Goal: Task Accomplishment & Management: Use online tool/utility

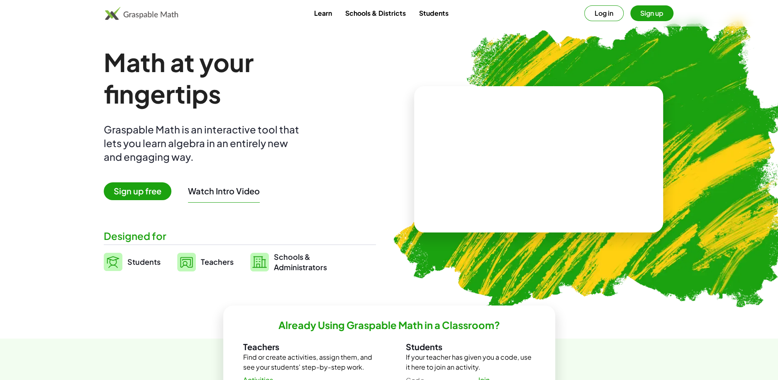
click at [145, 192] on span "Sign up free" at bounding box center [138, 192] width 68 height 18
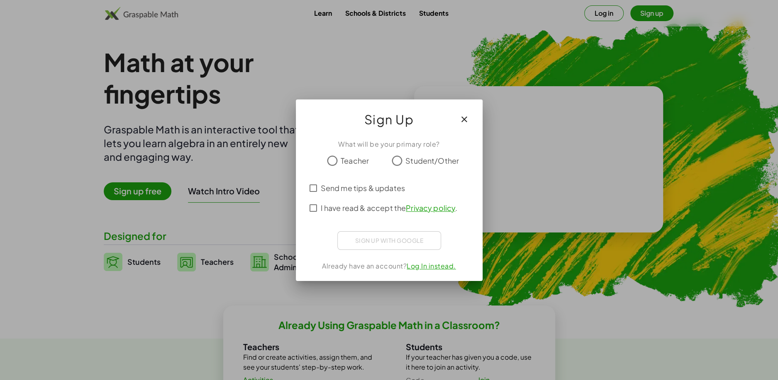
click at [199, 161] on div at bounding box center [389, 190] width 778 height 380
click at [553, 45] on div at bounding box center [389, 190] width 778 height 380
click at [596, 15] on div at bounding box center [389, 190] width 778 height 380
click at [462, 118] on icon "button" at bounding box center [464, 120] width 10 height 10
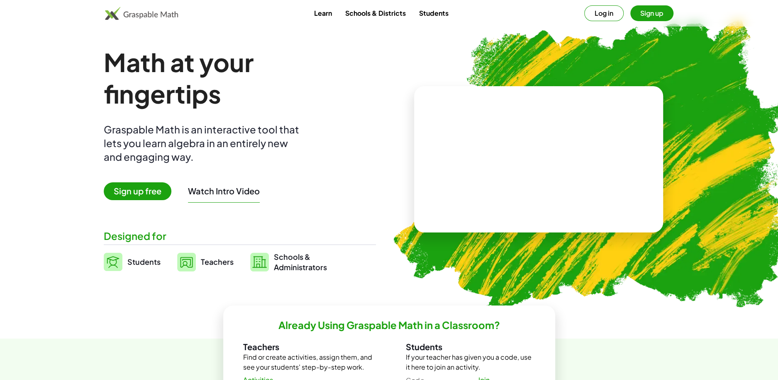
click at [595, 12] on button "Log in" at bounding box center [603, 13] width 39 height 16
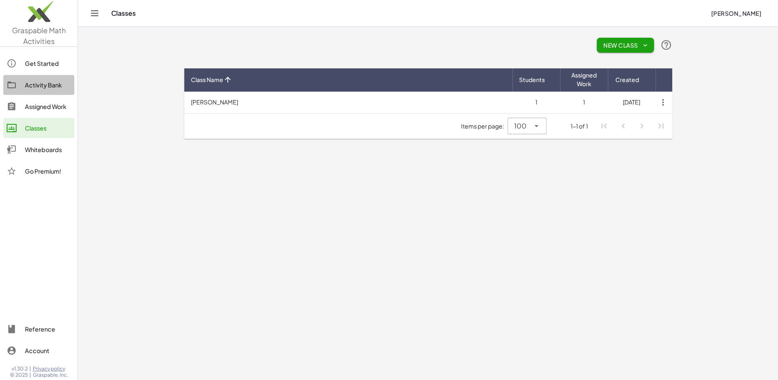
click at [46, 85] on div "Activity Bank" at bounding box center [48, 85] width 46 height 10
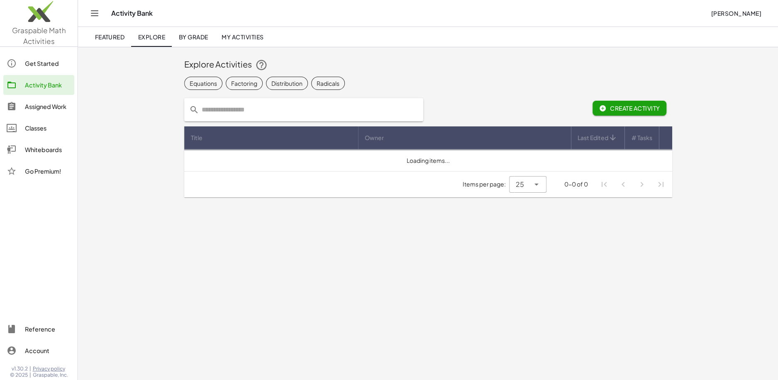
click at [43, 62] on div "Get Started" at bounding box center [48, 63] width 46 height 10
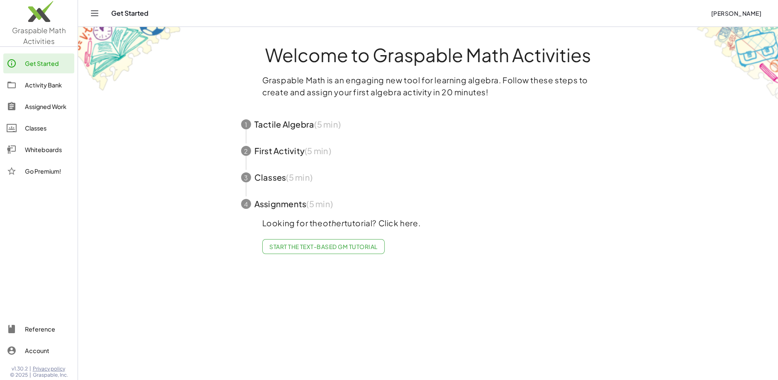
click at [44, 82] on div "Activity Bank" at bounding box center [48, 85] width 46 height 10
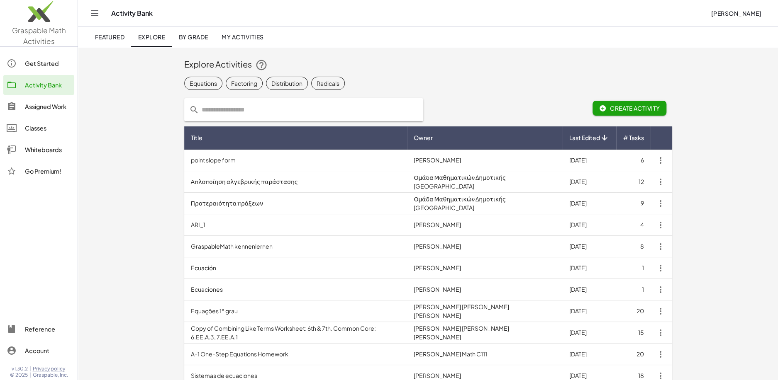
click at [42, 150] on div "Whiteboards" at bounding box center [48, 150] width 46 height 10
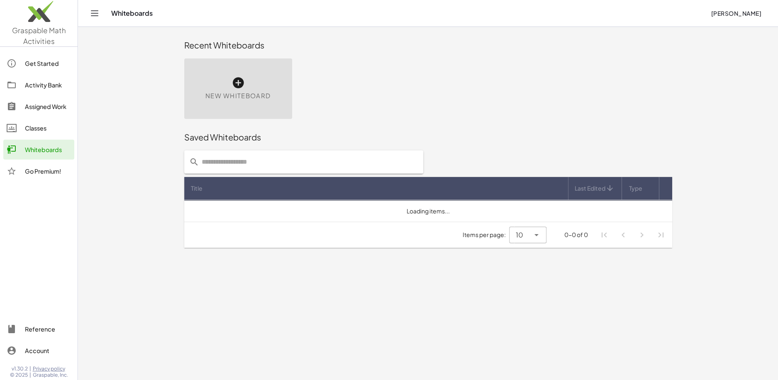
click at [252, 110] on div "New Whiteboard" at bounding box center [238, 88] width 108 height 61
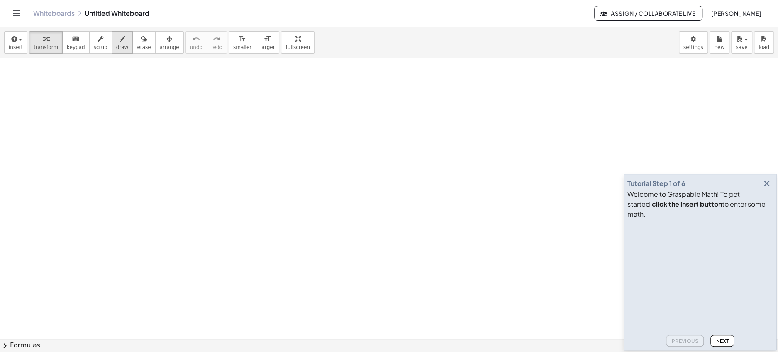
click at [119, 38] on icon "button" at bounding box center [122, 39] width 6 height 10
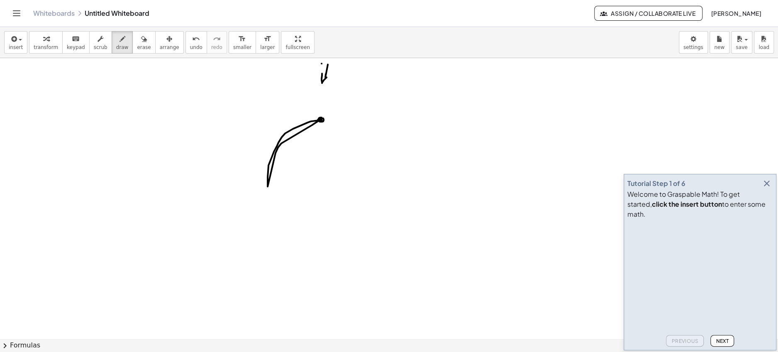
drag, startPoint x: 322, startPoint y: 73, endPoint x: 330, endPoint y: 74, distance: 8.3
drag, startPoint x: 318, startPoint y: 108, endPoint x: 265, endPoint y: 190, distance: 98.2
drag, startPoint x: 307, startPoint y: 97, endPoint x: 253, endPoint y: 183, distance: 101.0
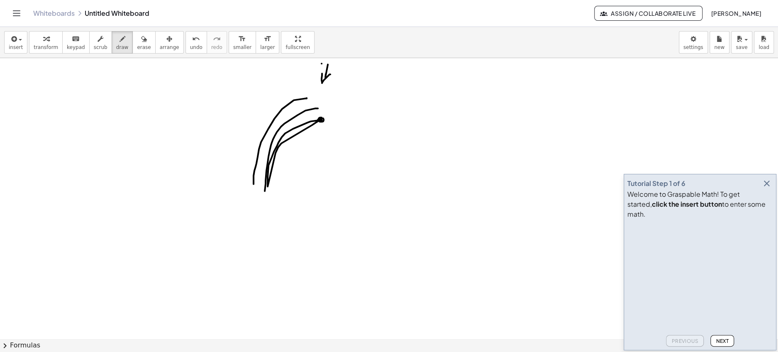
drag, startPoint x: 305, startPoint y: 90, endPoint x: 236, endPoint y: 178, distance: 111.8
drag, startPoint x: 229, startPoint y: 103, endPoint x: 247, endPoint y: 99, distance: 17.9
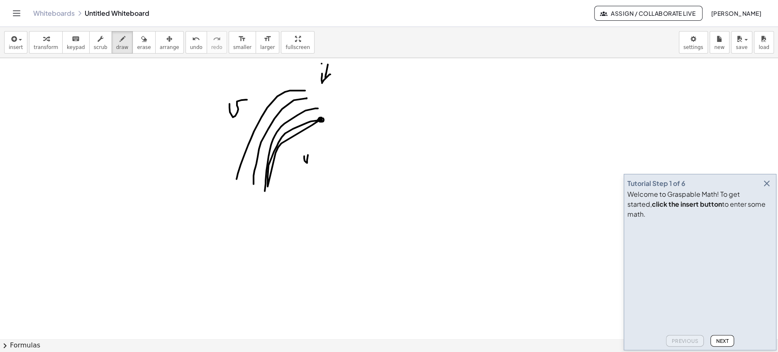
drag, startPoint x: 304, startPoint y: 156, endPoint x: 317, endPoint y: 151, distance: 13.4
drag, startPoint x: 315, startPoint y: 162, endPoint x: 321, endPoint y: 162, distance: 5.4
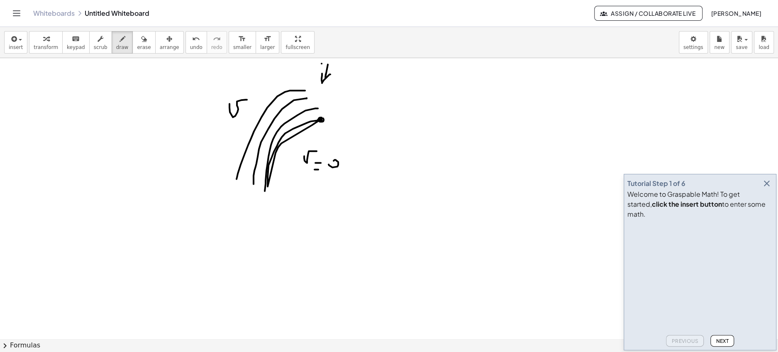
drag, startPoint x: 321, startPoint y: 119, endPoint x: 263, endPoint y: 197, distance: 97.2
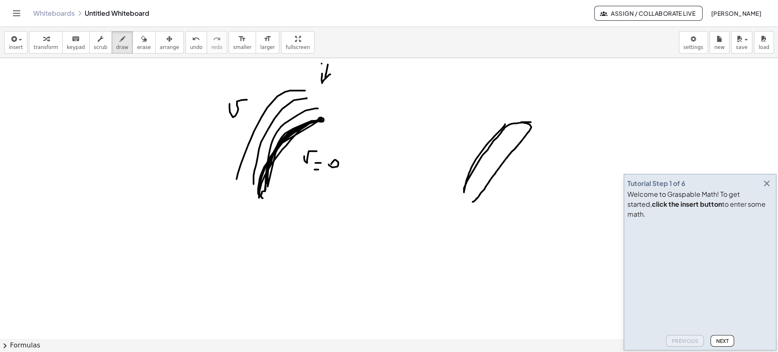
drag, startPoint x: 505, startPoint y: 124, endPoint x: 471, endPoint y: 203, distance: 86.2
drag, startPoint x: 467, startPoint y: 192, endPoint x: 470, endPoint y: 205, distance: 13.2
click at [140, 44] on span "erase" at bounding box center [144, 47] width 14 height 6
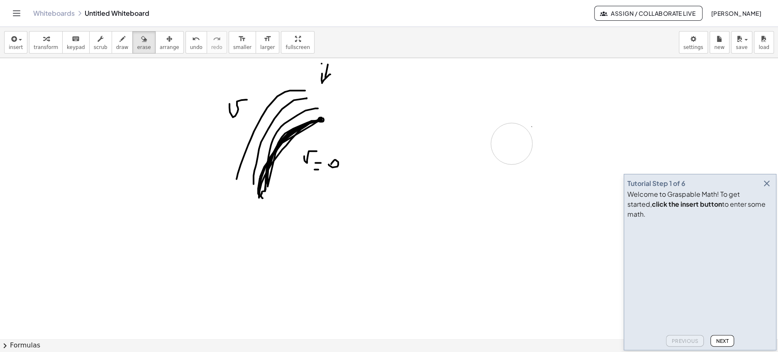
drag, startPoint x: 515, startPoint y: 113, endPoint x: 365, endPoint y: 106, distance: 149.9
click at [119, 37] on icon "button" at bounding box center [122, 39] width 6 height 10
drag, startPoint x: 475, startPoint y: 153, endPoint x: 614, endPoint y: 139, distance: 139.7
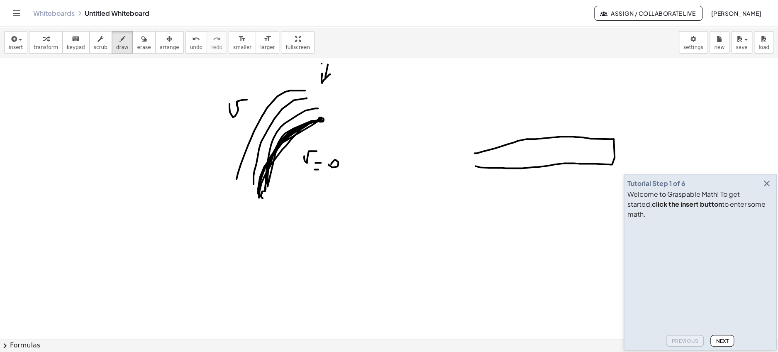
drag, startPoint x: 614, startPoint y: 139, endPoint x: 470, endPoint y: 163, distance: 145.7
drag, startPoint x: 476, startPoint y: 153, endPoint x: 466, endPoint y: 170, distance: 20.1
drag, startPoint x: 714, startPoint y: 131, endPoint x: 668, endPoint y: 132, distance: 46.1
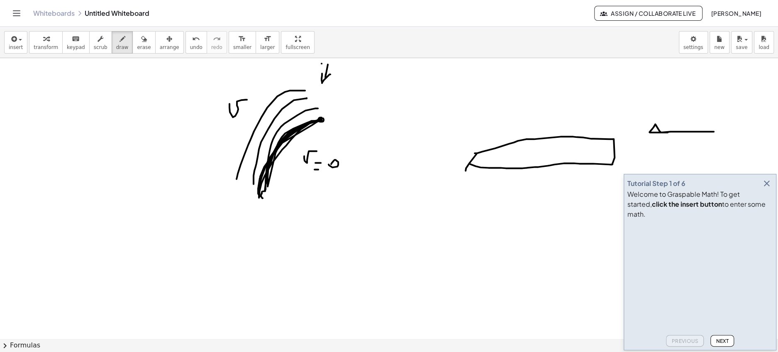
drag, startPoint x: 623, startPoint y: 125, endPoint x: 479, endPoint y: 152, distance: 146.9
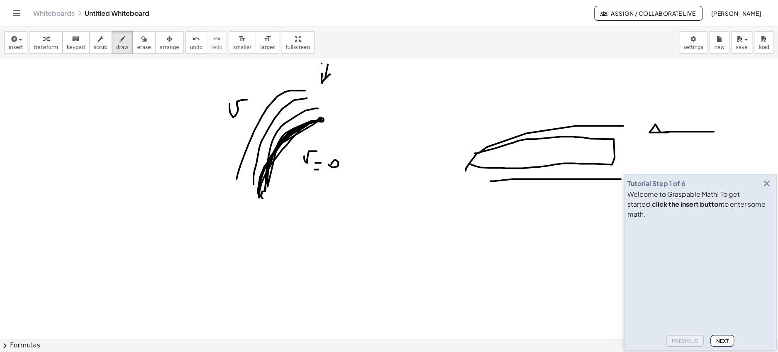
drag, startPoint x: 621, startPoint y: 178, endPoint x: 490, endPoint y: 180, distance: 130.3
drag, startPoint x: 548, startPoint y: 107, endPoint x: 562, endPoint y: 91, distance: 20.8
drag, startPoint x: 544, startPoint y: 195, endPoint x: 558, endPoint y: 188, distance: 15.6
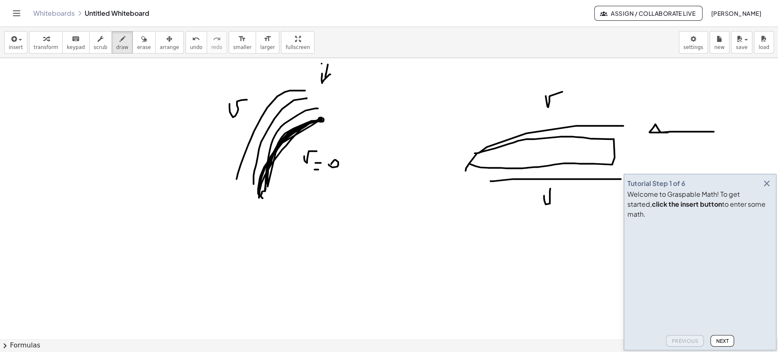
drag, startPoint x: 487, startPoint y: 182, endPoint x: 467, endPoint y: 178, distance: 19.9
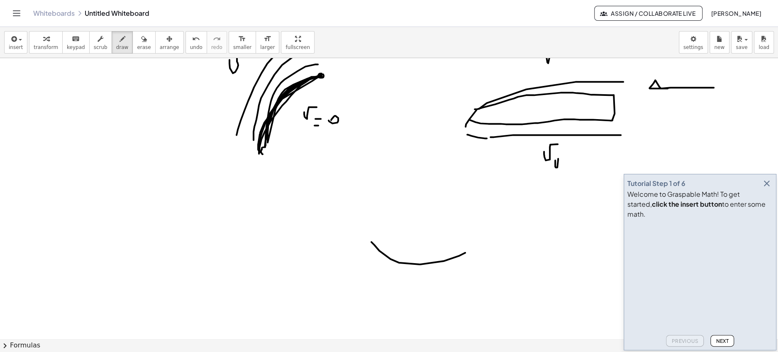
drag, startPoint x: 371, startPoint y: 241, endPoint x: 465, endPoint y: 252, distance: 94.4
click at [465, 252] on div at bounding box center [389, 323] width 778 height 619
drag, startPoint x: 465, startPoint y: 244, endPoint x: 465, endPoint y: 259, distance: 14.9
click at [465, 259] on div at bounding box center [389, 323] width 778 height 619
drag, startPoint x: 372, startPoint y: 235, endPoint x: 369, endPoint y: 246, distance: 10.8
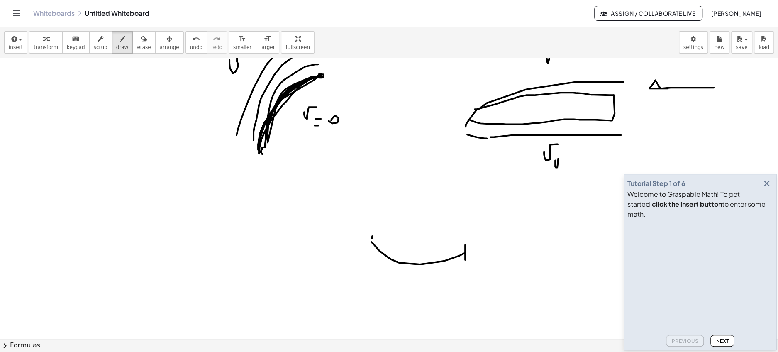
click at [369, 246] on div at bounding box center [389, 323] width 778 height 619
drag, startPoint x: 532, startPoint y: 244, endPoint x: 503, endPoint y: 247, distance: 28.8
click at [503, 247] on div at bounding box center [389, 323] width 778 height 619
drag, startPoint x: 372, startPoint y: 240, endPoint x: 464, endPoint y: 238, distance: 92.1
click at [464, 238] on div at bounding box center [389, 323] width 778 height 619
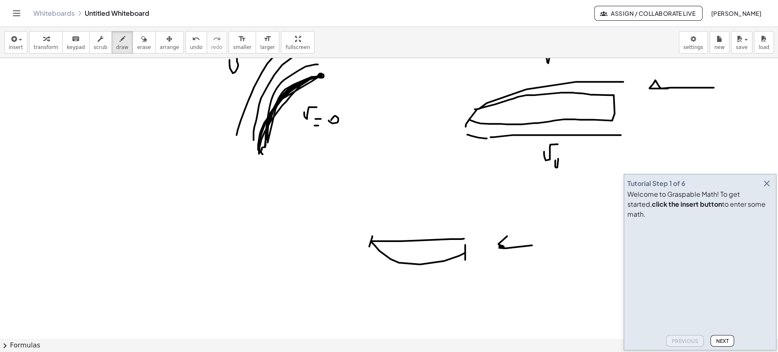
drag, startPoint x: 507, startPoint y: 235, endPoint x: 512, endPoint y: 249, distance: 14.8
click at [512, 249] on div at bounding box center [389, 323] width 778 height 619
drag, startPoint x: 481, startPoint y: 229, endPoint x: 371, endPoint y: 232, distance: 110.0
click at [371, 232] on div at bounding box center [389, 323] width 778 height 619
drag, startPoint x: 451, startPoint y: 220, endPoint x: 395, endPoint y: 221, distance: 56.0
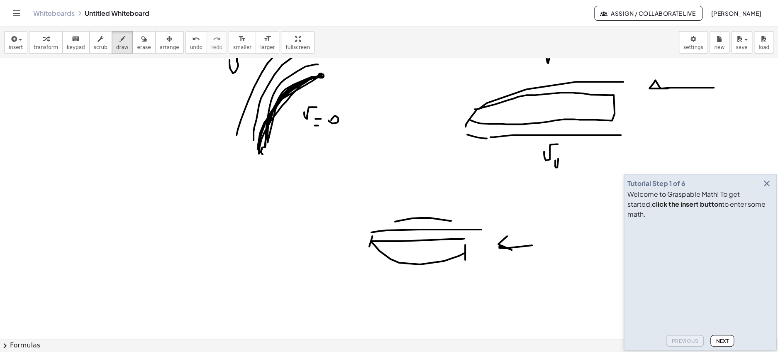
click at [395, 221] on div at bounding box center [389, 323] width 778 height 619
drag, startPoint x: 464, startPoint y: 266, endPoint x: 371, endPoint y: 258, distance: 93.3
click at [371, 258] on div at bounding box center [389, 323] width 778 height 619
drag, startPoint x: 400, startPoint y: 295, endPoint x: 422, endPoint y: 292, distance: 21.7
click at [422, 292] on div at bounding box center [389, 323] width 778 height 619
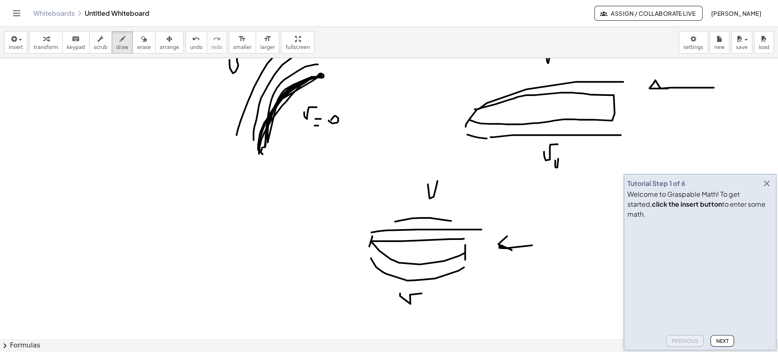
drag, startPoint x: 428, startPoint y: 183, endPoint x: 449, endPoint y: 178, distance: 21.8
click at [449, 178] on div at bounding box center [389, 323] width 778 height 619
click at [443, 204] on div at bounding box center [389, 323] width 778 height 619
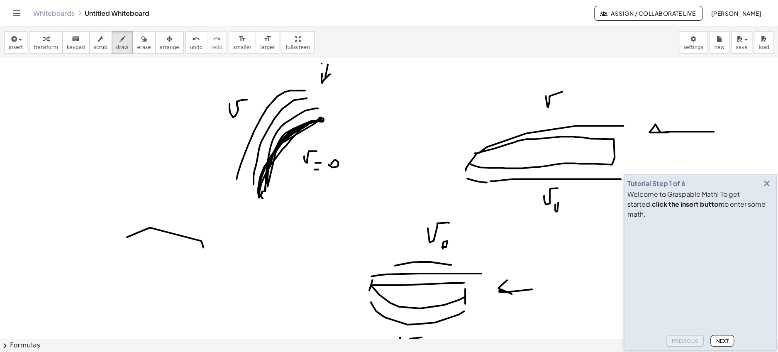
drag, startPoint x: 127, startPoint y: 236, endPoint x: 204, endPoint y: 247, distance: 77.5
drag, startPoint x: 168, startPoint y: 262, endPoint x: 168, endPoint y: 307, distance: 44.4
drag, startPoint x: 168, startPoint y: 261, endPoint x: 176, endPoint y: 270, distance: 12.6
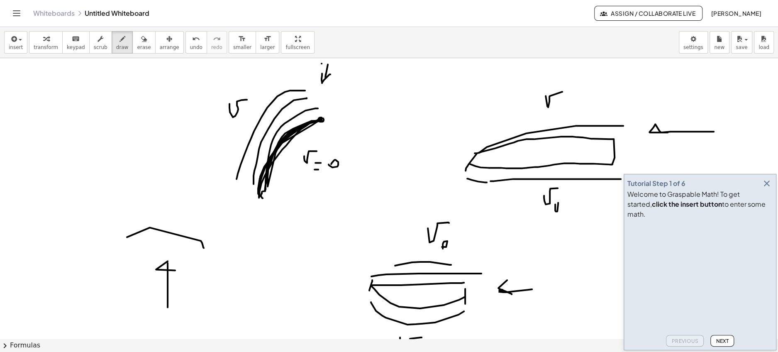
click at [187, 44] on button "undo undo" at bounding box center [196, 42] width 22 height 22
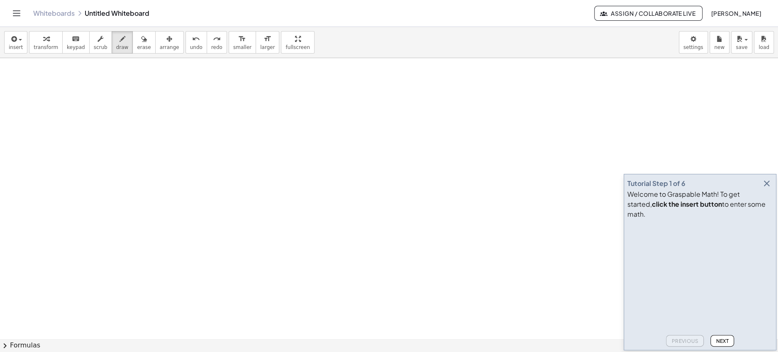
scroll to position [435, 0]
drag, startPoint x: 249, startPoint y: 197, endPoint x: 244, endPoint y: 283, distance: 86.0
click at [244, 283] on div at bounding box center [389, 44] width 778 height 843
drag, startPoint x: 248, startPoint y: 195, endPoint x: 261, endPoint y: 200, distance: 14.3
click at [261, 200] on div at bounding box center [389, 44] width 778 height 843
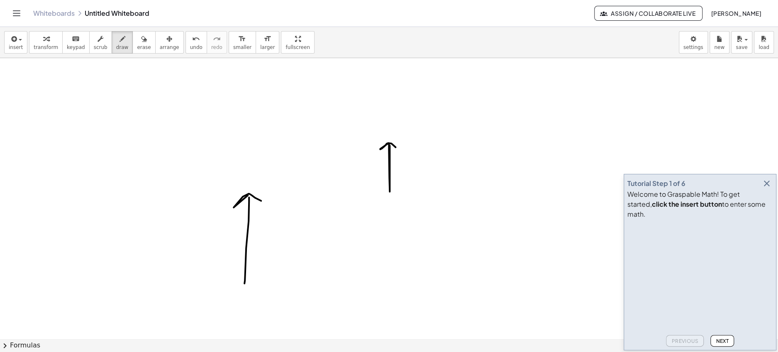
drag, startPoint x: 390, startPoint y: 145, endPoint x: 395, endPoint y: 146, distance: 6.0
click at [395, 146] on div at bounding box center [389, 44] width 778 height 843
drag, startPoint x: 274, startPoint y: 115, endPoint x: 205, endPoint y: 107, distance: 68.9
click at [205, 107] on div at bounding box center [389, 44] width 778 height 843
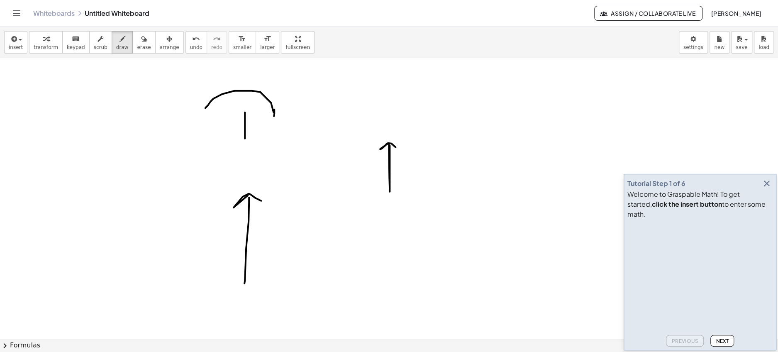
drag, startPoint x: 245, startPoint y: 112, endPoint x: 245, endPoint y: 142, distance: 30.7
click at [245, 142] on div at bounding box center [389, 44] width 778 height 843
drag, startPoint x: 245, startPoint y: 115, endPoint x: 253, endPoint y: 117, distance: 8.5
click at [253, 117] on div at bounding box center [389, 44] width 778 height 843
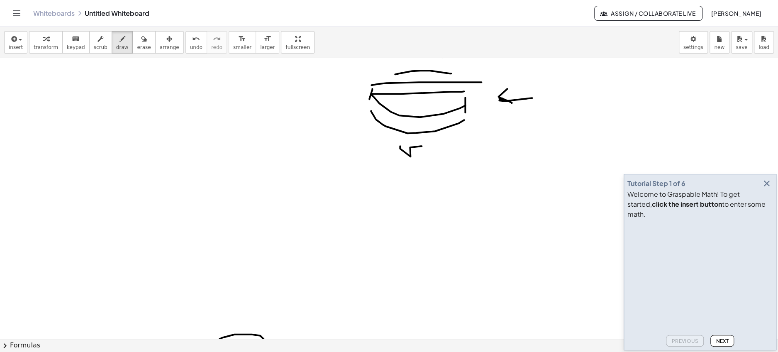
scroll to position [0, 0]
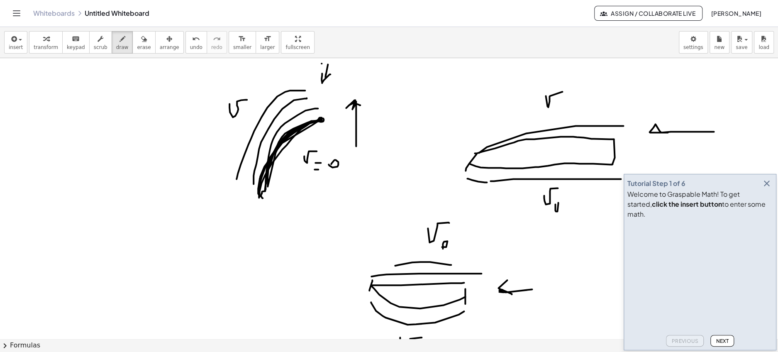
drag, startPoint x: 356, startPoint y: 146, endPoint x: 360, endPoint y: 105, distance: 41.3
click at [192, 41] on icon "undo" at bounding box center [196, 39] width 8 height 10
drag, startPoint x: 273, startPoint y: 92, endPoint x: 269, endPoint y: 66, distance: 26.0
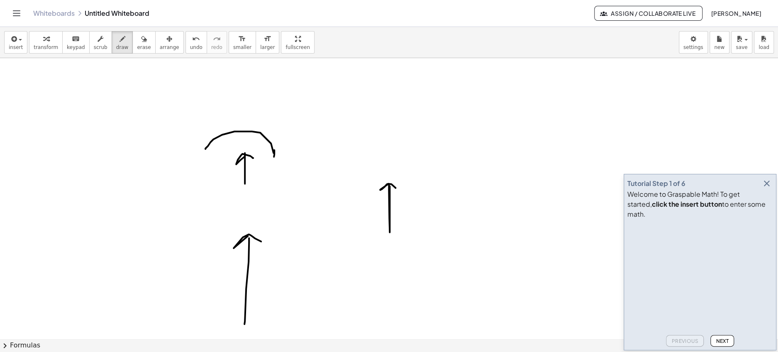
scroll to position [400, 0]
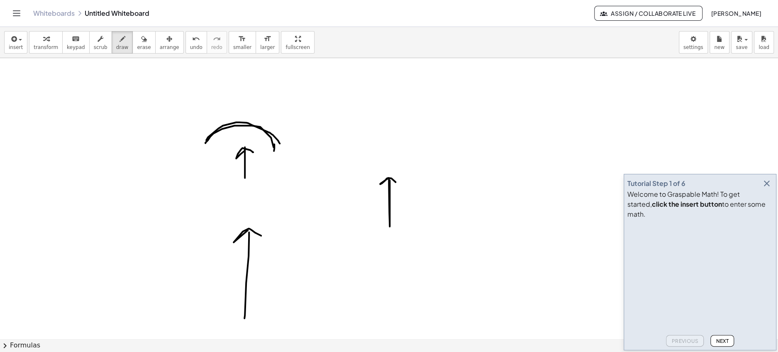
drag, startPoint x: 206, startPoint y: 139, endPoint x: 280, endPoint y: 148, distance: 74.7
click at [280, 148] on div at bounding box center [389, 79] width 778 height 843
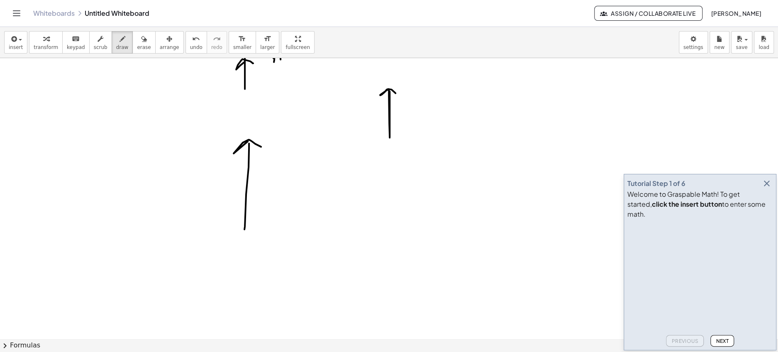
scroll to position [562, 0]
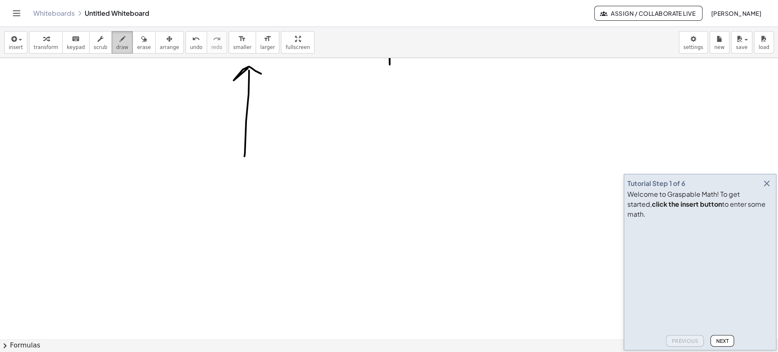
click at [119, 42] on icon "button" at bounding box center [122, 39] width 6 height 10
drag, startPoint x: 400, startPoint y: 158, endPoint x: 302, endPoint y: 275, distance: 152.0
click at [302, 275] on div at bounding box center [389, 58] width 778 height 1124
click at [141, 41] on icon "button" at bounding box center [144, 39] width 6 height 10
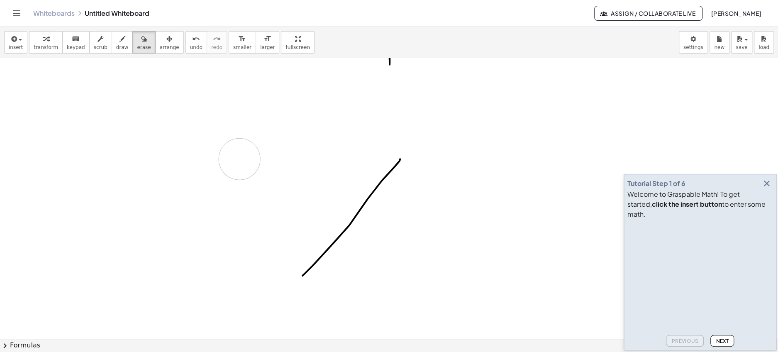
drag, startPoint x: 240, startPoint y: 59, endPoint x: 239, endPoint y: 159, distance: 100.0
click at [239, 159] on div at bounding box center [389, 58] width 778 height 1124
click at [119, 39] on icon "button" at bounding box center [122, 39] width 6 height 10
drag, startPoint x: 308, startPoint y: 169, endPoint x: 308, endPoint y: 178, distance: 8.7
click at [308, 178] on div at bounding box center [389, 58] width 778 height 1124
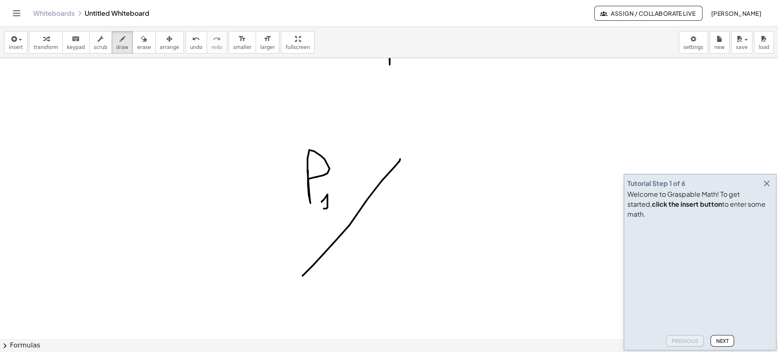
drag, startPoint x: 322, startPoint y: 201, endPoint x: 330, endPoint y: 207, distance: 10.5
click at [330, 207] on div at bounding box center [389, 58] width 778 height 1124
drag, startPoint x: 380, startPoint y: 248, endPoint x: 376, endPoint y: 245, distance: 4.5
click at [376, 245] on div at bounding box center [389, 58] width 778 height 1124
click at [389, 274] on div at bounding box center [389, 58] width 778 height 1124
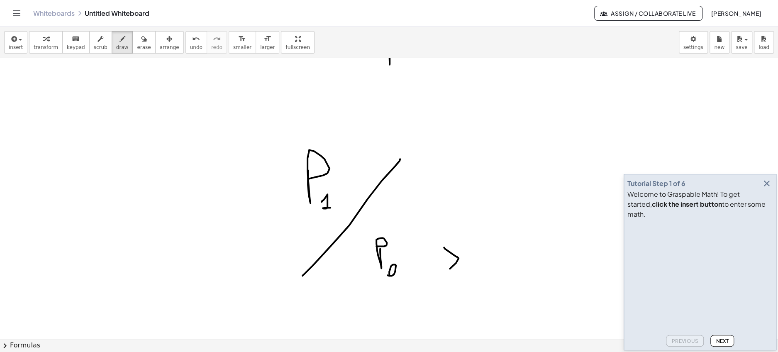
drag, startPoint x: 444, startPoint y: 246, endPoint x: 444, endPoint y: 271, distance: 24.9
click at [444, 271] on div at bounding box center [389, 58] width 778 height 1124
drag, startPoint x: 277, startPoint y: 156, endPoint x: 271, endPoint y: 184, distance: 28.0
click at [271, 184] on div at bounding box center [389, 58] width 778 height 1124
drag, startPoint x: 378, startPoint y: 182, endPoint x: 332, endPoint y: 121, distance: 76.5
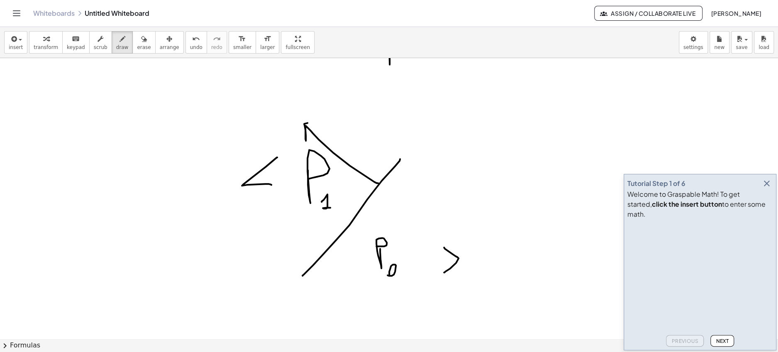
click at [332, 121] on div at bounding box center [389, 58] width 778 height 1124
drag, startPoint x: 361, startPoint y: 123, endPoint x: 361, endPoint y: 154, distance: 30.3
click at [361, 154] on div at bounding box center [389, 58] width 778 height 1124
drag, startPoint x: 363, startPoint y: 124, endPoint x: 378, endPoint y: 124, distance: 14.5
click at [378, 124] on div at bounding box center [389, 58] width 778 height 1124
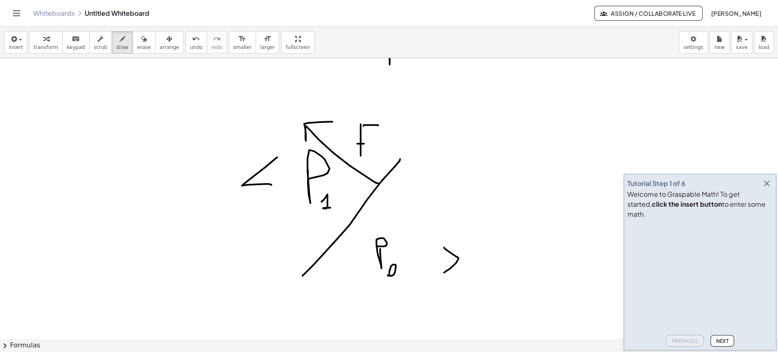
drag, startPoint x: 357, startPoint y: 143, endPoint x: 378, endPoint y: 143, distance: 20.3
click at [378, 143] on div at bounding box center [389, 58] width 778 height 1124
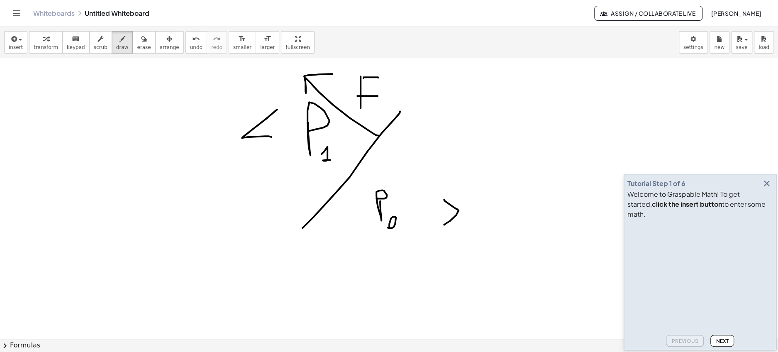
scroll to position [613, 0]
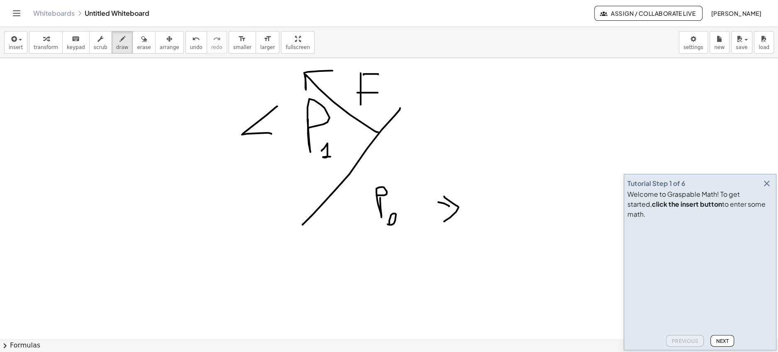
drag, startPoint x: 438, startPoint y: 201, endPoint x: 429, endPoint y: 222, distance: 22.1
click at [429, 222] on div at bounding box center [389, 7] width 778 height 1124
drag, startPoint x: 263, startPoint y: 102, endPoint x: 245, endPoint y: 150, distance: 50.9
click at [245, 150] on div at bounding box center [389, 7] width 778 height 1124
click at [252, 285] on div at bounding box center [389, 7] width 778 height 1124
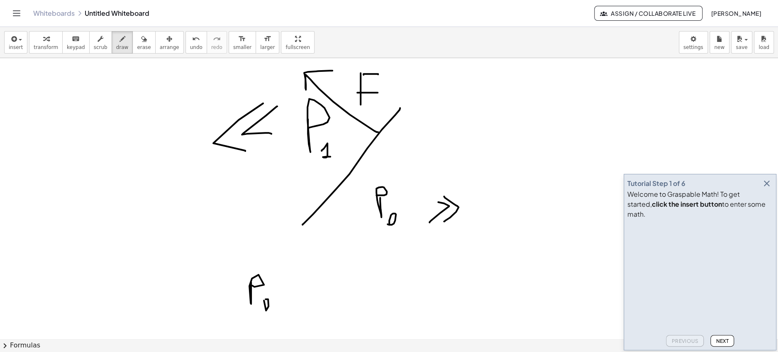
drag, startPoint x: 264, startPoint y: 300, endPoint x: 287, endPoint y: 300, distance: 23.2
click at [265, 300] on div at bounding box center [389, 7] width 778 height 1124
drag, startPoint x: 291, startPoint y: 300, endPoint x: 301, endPoint y: 300, distance: 10.4
click at [301, 300] on div at bounding box center [389, 7] width 778 height 1124
drag, startPoint x: 325, startPoint y: 293, endPoint x: 324, endPoint y: 285, distance: 8.4
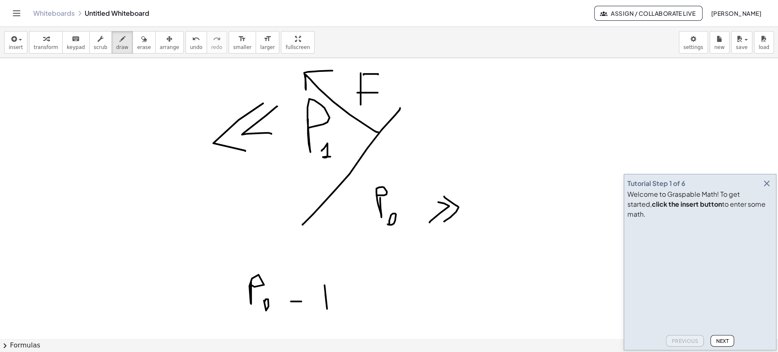
click at [324, 285] on div at bounding box center [389, 7] width 778 height 1124
drag, startPoint x: 335, startPoint y: 299, endPoint x: 348, endPoint y: 300, distance: 12.9
click at [336, 310] on div at bounding box center [389, 7] width 778 height 1124
drag, startPoint x: 374, startPoint y: 287, endPoint x: 385, endPoint y: 287, distance: 10.8
click at [385, 287] on div at bounding box center [389, 7] width 778 height 1124
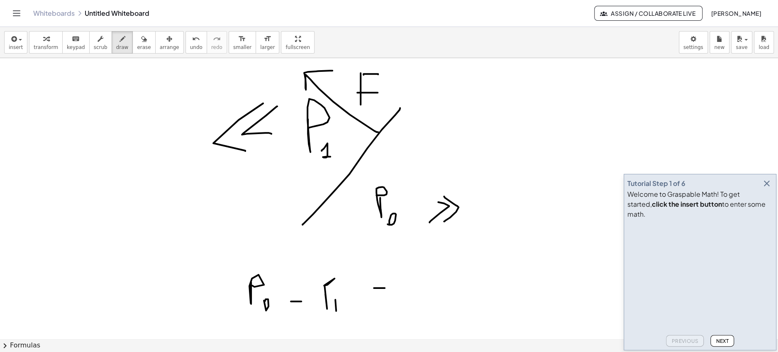
drag, startPoint x: 369, startPoint y: 300, endPoint x: 425, endPoint y: 275, distance: 60.9
click at [384, 300] on div at bounding box center [389, 7] width 778 height 1124
drag, startPoint x: 425, startPoint y: 275, endPoint x: 411, endPoint y: 301, distance: 29.5
click at [411, 301] on div at bounding box center [389, 7] width 778 height 1124
drag, startPoint x: 443, startPoint y: 275, endPoint x: 441, endPoint y: 311, distance: 35.7
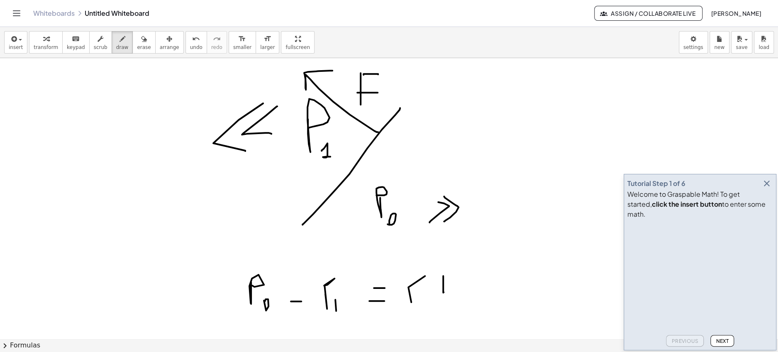
click at [441, 311] on div at bounding box center [389, 7] width 778 height 1124
drag, startPoint x: 443, startPoint y: 278, endPoint x: 455, endPoint y: 278, distance: 11.6
click at [455, 278] on div at bounding box center [389, 7] width 778 height 1124
drag, startPoint x: 412, startPoint y: 293, endPoint x: 411, endPoint y: 305, distance: 12.1
click at [411, 305] on div at bounding box center [389, 7] width 778 height 1124
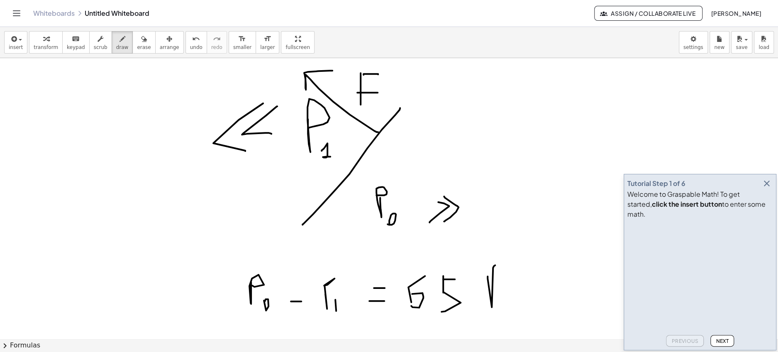
drag, startPoint x: 487, startPoint y: 278, endPoint x: 490, endPoint y: 282, distance: 5.0
click at [490, 282] on div at bounding box center [389, 7] width 778 height 1124
drag, startPoint x: 512, startPoint y: 301, endPoint x: 521, endPoint y: 310, distance: 12.0
click at [521, 310] on div at bounding box center [389, 7] width 778 height 1124
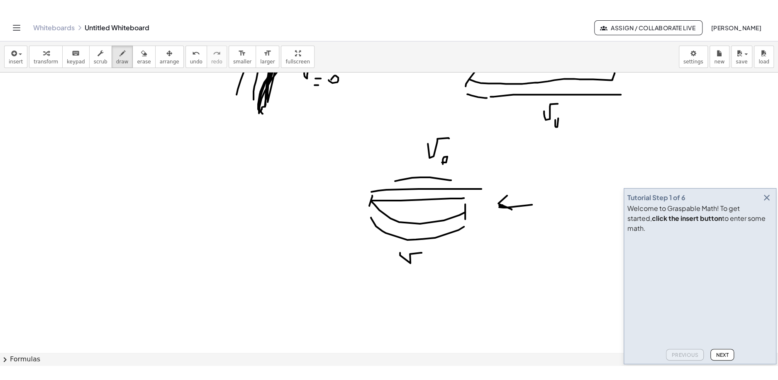
scroll to position [110, 0]
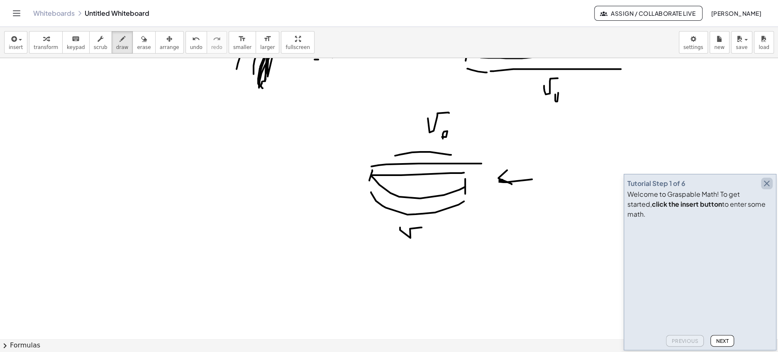
click at [770, 188] on icon "button" at bounding box center [767, 183] width 10 height 10
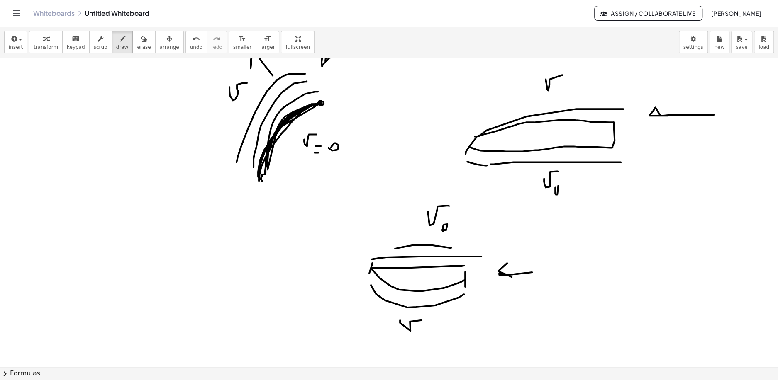
scroll to position [0, 0]
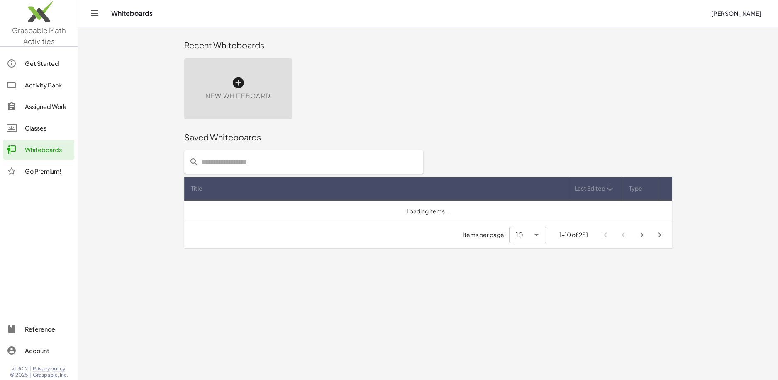
click at [256, 90] on div "New Whiteboard" at bounding box center [238, 88] width 108 height 61
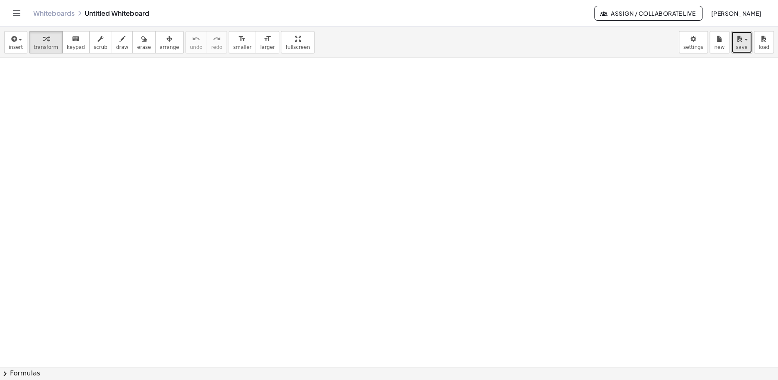
click at [739, 45] on span "save" at bounding box center [742, 47] width 12 height 6
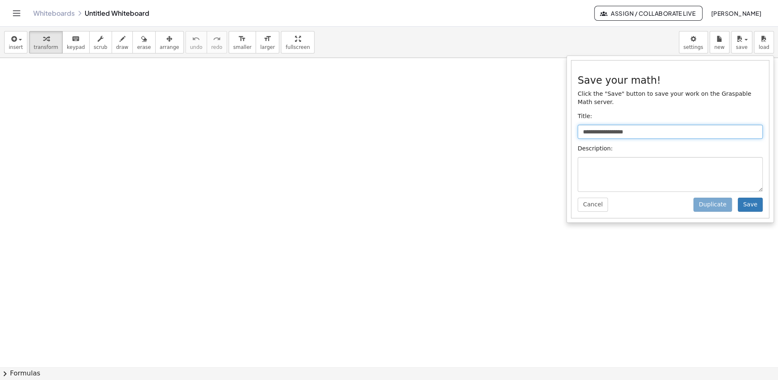
click at [608, 129] on input "**********" at bounding box center [670, 132] width 185 height 14
type input "*******"
click at [750, 203] on button "Save" at bounding box center [750, 205] width 25 height 14
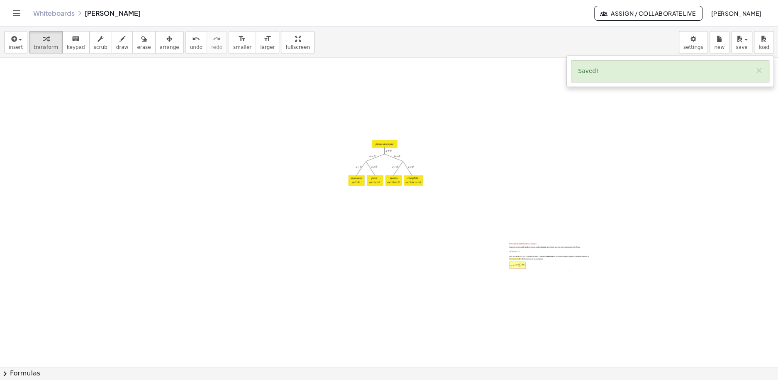
drag, startPoint x: 544, startPoint y: 258, endPoint x: 366, endPoint y: 266, distance: 177.7
click at [366, 266] on div at bounding box center [389, 367] width 778 height 619
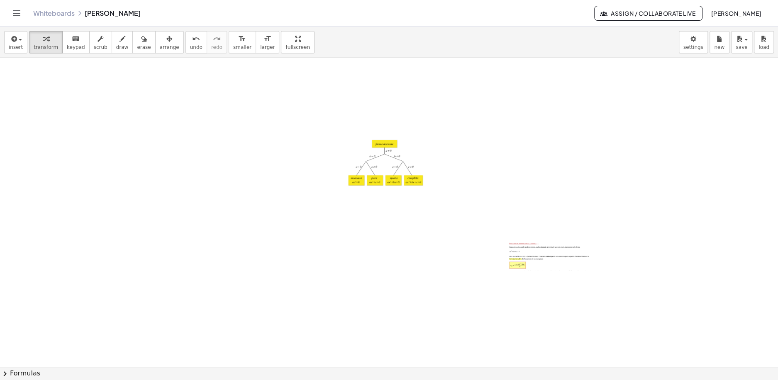
click at [516, 246] on div at bounding box center [513, 256] width 8 height 29
drag, startPoint x: 525, startPoint y: 254, endPoint x: 417, endPoint y: 271, distance: 108.7
click at [417, 271] on div at bounding box center [389, 367] width 778 height 619
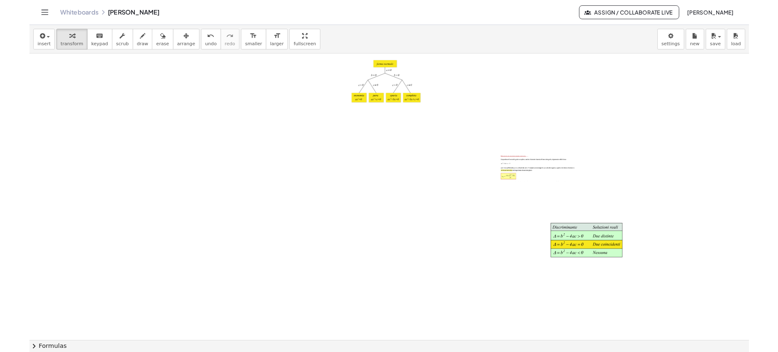
scroll to position [76, 0]
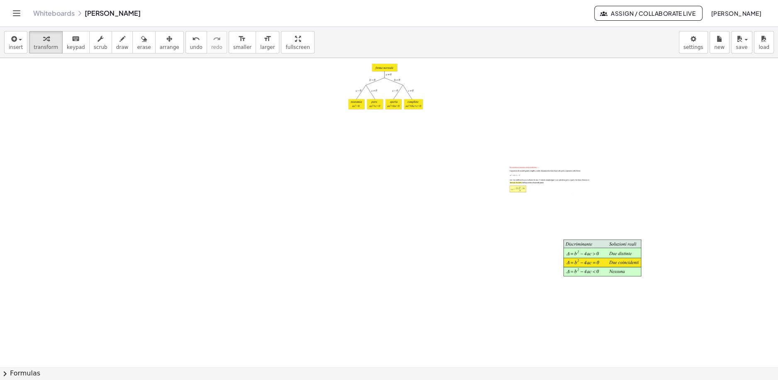
click at [397, 103] on div at bounding box center [388, 86] width 83 height 54
click at [160, 47] on span "arrange" at bounding box center [169, 47] width 19 height 6
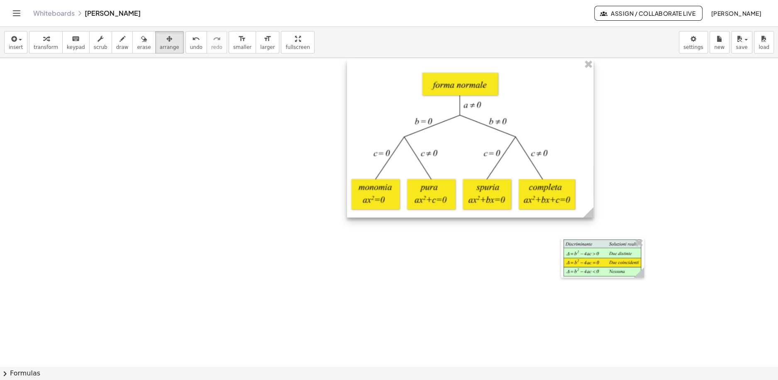
drag, startPoint x: 426, startPoint y: 113, endPoint x: 589, endPoint y: 175, distance: 174.6
click at [589, 175] on div at bounding box center [470, 138] width 246 height 158
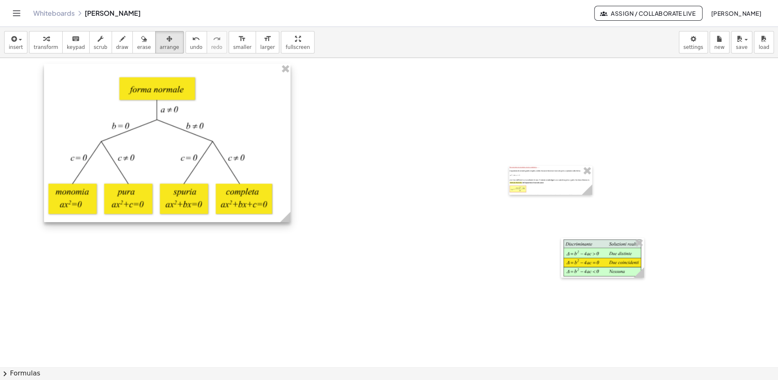
drag, startPoint x: 491, startPoint y: 126, endPoint x: 171, endPoint y: 131, distance: 319.9
click at [171, 131] on div at bounding box center [167, 143] width 246 height 158
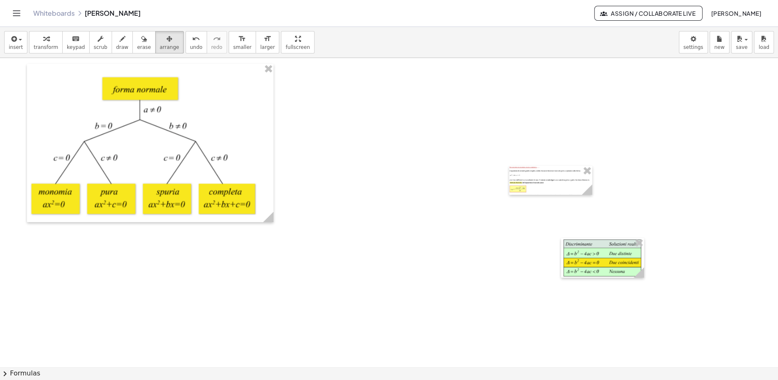
drag, startPoint x: 517, startPoint y: 154, endPoint x: 534, endPoint y: 175, distance: 27.4
click at [517, 154] on div at bounding box center [389, 291] width 778 height 619
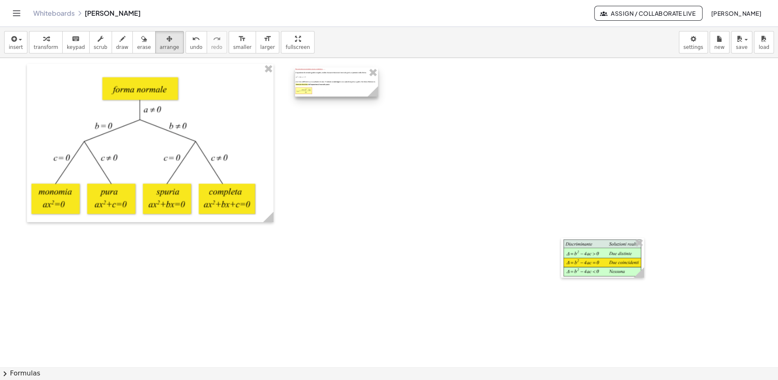
drag, startPoint x: 535, startPoint y: 176, endPoint x: 320, endPoint y: 77, distance: 236.7
click at [320, 77] on div at bounding box center [336, 82] width 83 height 29
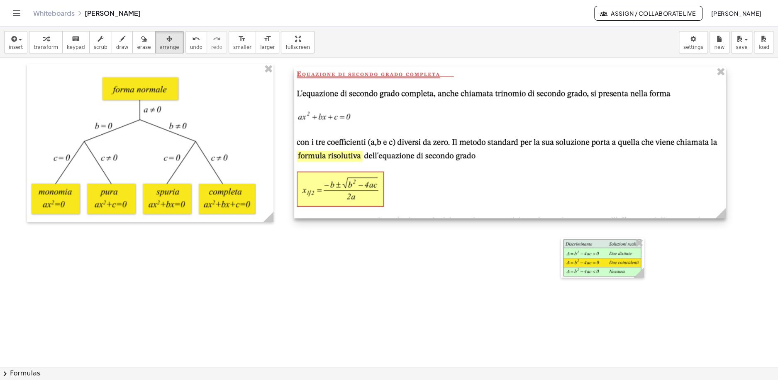
drag, startPoint x: 376, startPoint y: 94, endPoint x: 725, endPoint y: 271, distance: 391.0
click at [725, 271] on div at bounding box center [389, 291] width 778 height 619
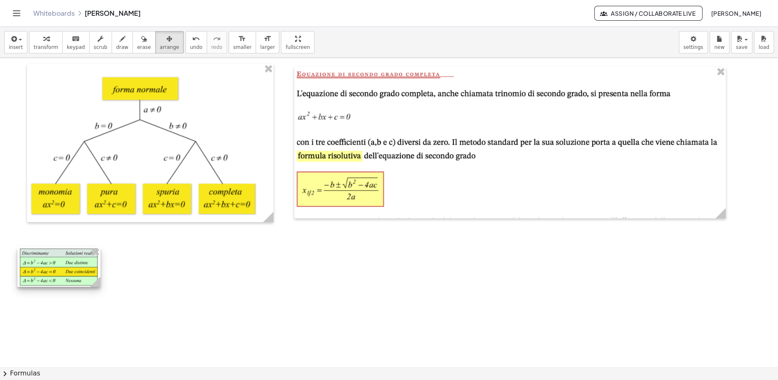
drag, startPoint x: 623, startPoint y: 263, endPoint x: 82, endPoint y: 272, distance: 540.7
click at [82, 272] on div at bounding box center [58, 267] width 83 height 40
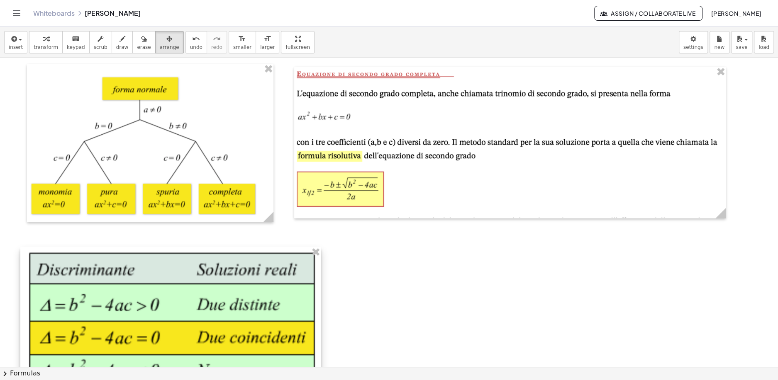
drag, startPoint x: 97, startPoint y: 284, endPoint x: 314, endPoint y: 316, distance: 219.3
click at [314, 317] on div at bounding box center [170, 319] width 300 height 145
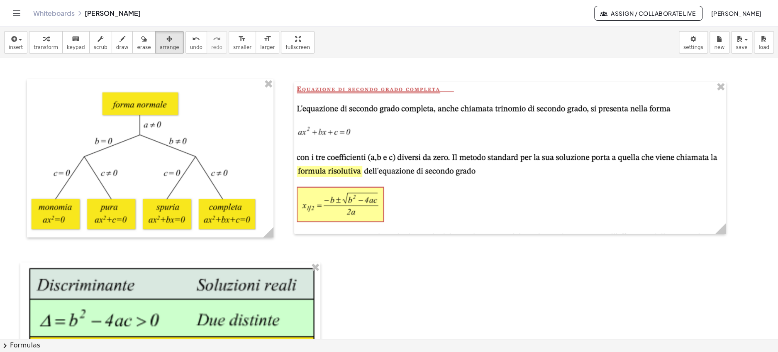
scroll to position [0, 0]
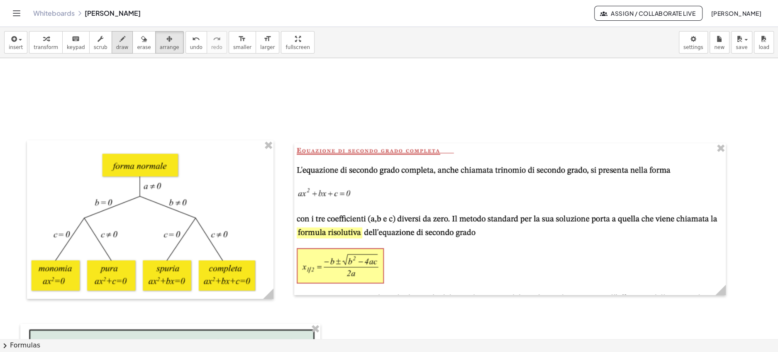
click at [119, 39] on icon "button" at bounding box center [122, 39] width 6 height 10
drag, startPoint x: 29, startPoint y: 93, endPoint x: 40, endPoint y: 104, distance: 15.3
drag, startPoint x: 29, startPoint y: 95, endPoint x: 36, endPoint y: 95, distance: 6.2
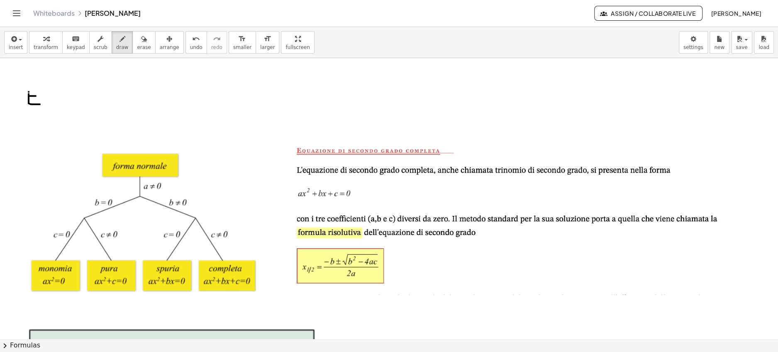
drag, startPoint x: 29, startPoint y: 91, endPoint x: 38, endPoint y: 91, distance: 9.1
drag, startPoint x: 52, startPoint y: 90, endPoint x: 49, endPoint y: 93, distance: 4.5
drag, startPoint x: 57, startPoint y: 96, endPoint x: 63, endPoint y: 105, distance: 11.0
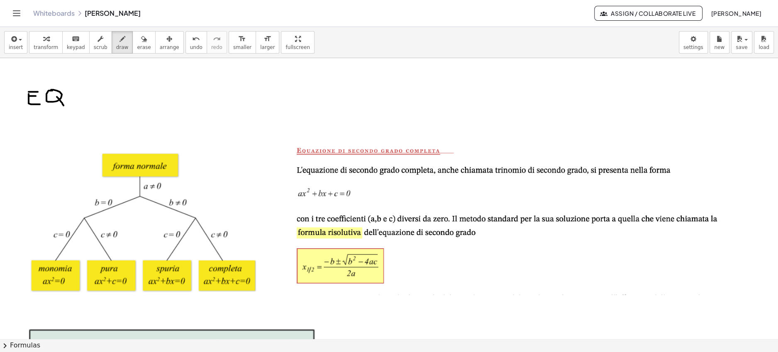
drag, startPoint x: 108, startPoint y: 95, endPoint x: 110, endPoint y: 106, distance: 11.4
drag, startPoint x: 130, startPoint y: 95, endPoint x: 130, endPoint y: 106, distance: 10.8
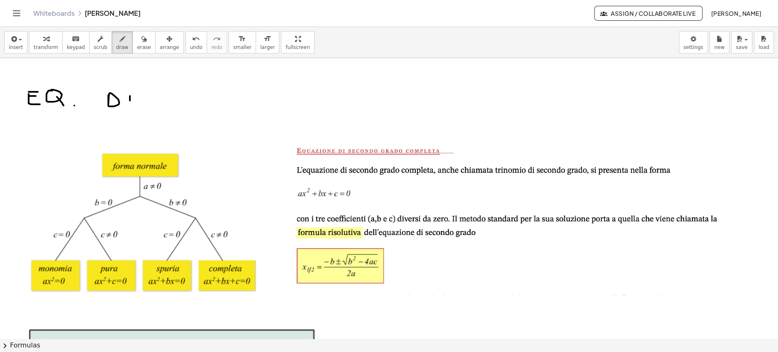
drag, startPoint x: 183, startPoint y: 94, endPoint x: 183, endPoint y: 105, distance: 11.2
drag, startPoint x: 192, startPoint y: 95, endPoint x: 191, endPoint y: 110, distance: 14.5
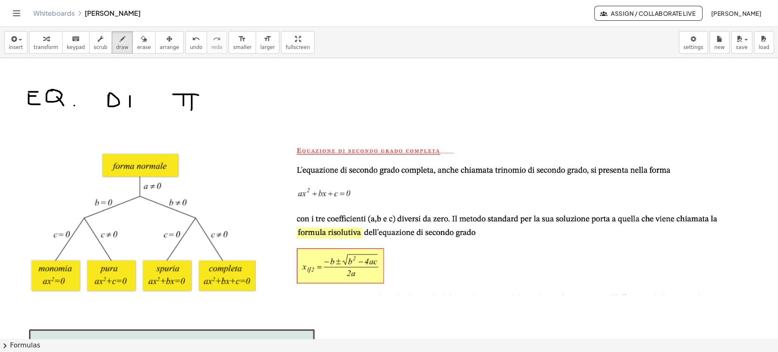
drag, startPoint x: 173, startPoint y: 94, endPoint x: 198, endPoint y: 95, distance: 25.3
drag, startPoint x: 183, startPoint y: 110, endPoint x: 194, endPoint y: 110, distance: 11.6
drag, startPoint x: 247, startPoint y: 90, endPoint x: 244, endPoint y: 109, distance: 19.7
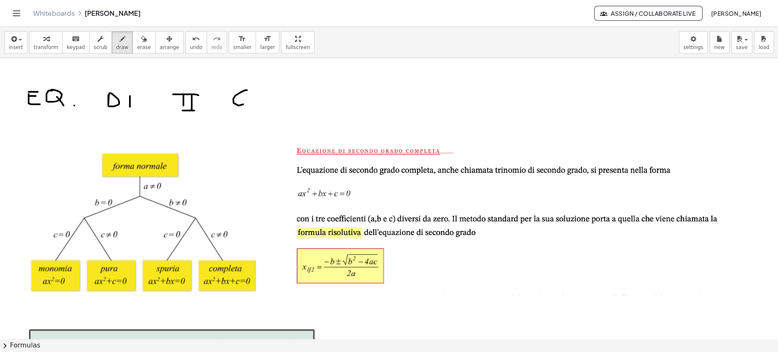
drag, startPoint x: 259, startPoint y: 90, endPoint x: 270, endPoint y: 107, distance: 20.5
drag, startPoint x: 275, startPoint y: 111, endPoint x: 282, endPoint y: 107, distance: 7.5
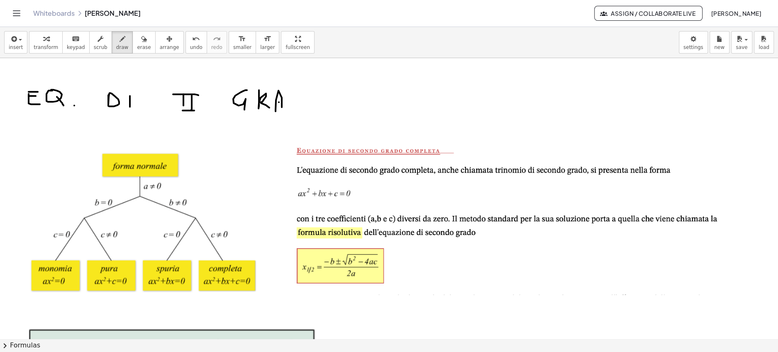
drag, startPoint x: 279, startPoint y: 102, endPoint x: 286, endPoint y: 102, distance: 7.1
drag, startPoint x: 300, startPoint y: 94, endPoint x: 299, endPoint y: 105, distance: 11.7
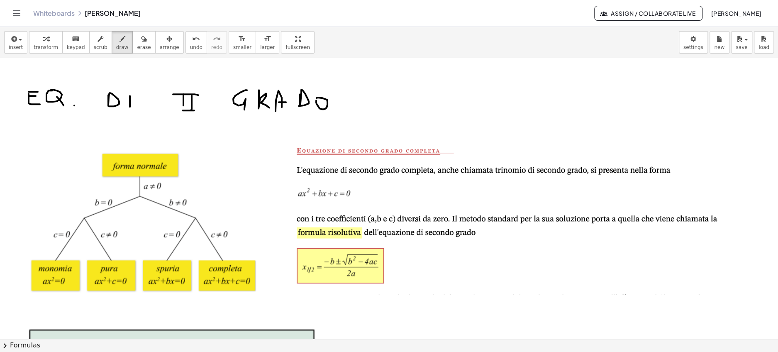
drag, startPoint x: 409, startPoint y: 94, endPoint x: 412, endPoint y: 103, distance: 9.6
drag, startPoint x: 424, startPoint y: 93, endPoint x: 433, endPoint y: 102, distance: 13.2
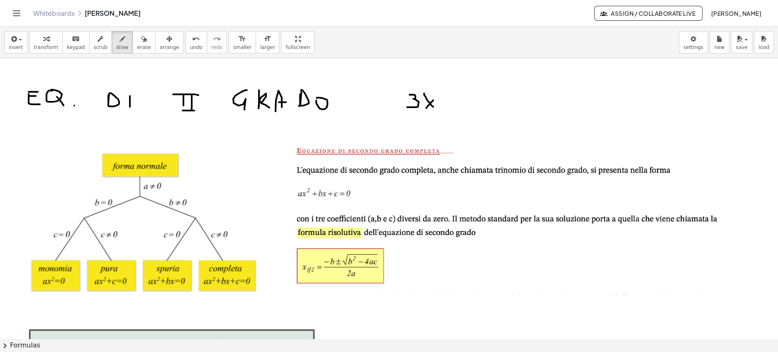
drag, startPoint x: 433, startPoint y: 100, endPoint x: 426, endPoint y: 107, distance: 10.6
drag, startPoint x: 443, startPoint y: 85, endPoint x: 458, endPoint y: 93, distance: 16.9
drag, startPoint x: 458, startPoint y: 106, endPoint x: 470, endPoint y: 106, distance: 12.0
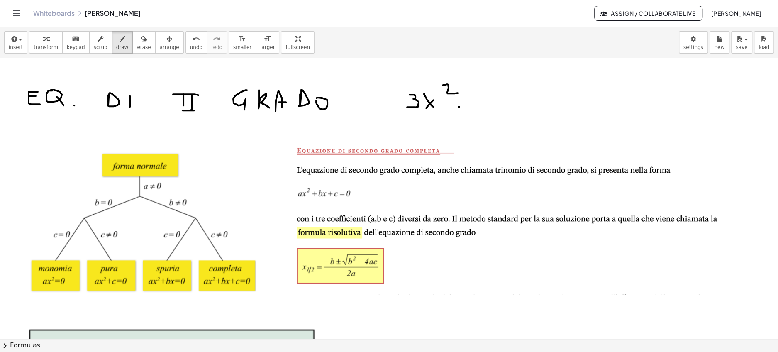
drag, startPoint x: 484, startPoint y: 101, endPoint x: 497, endPoint y: 112, distance: 16.8
drag, startPoint x: 507, startPoint y: 98, endPoint x: 513, endPoint y: 101, distance: 6.7
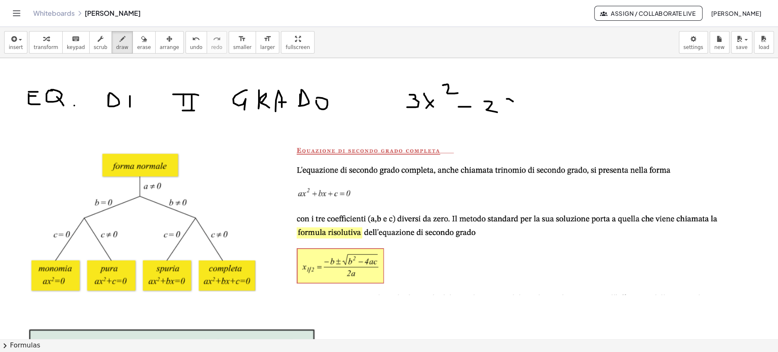
drag
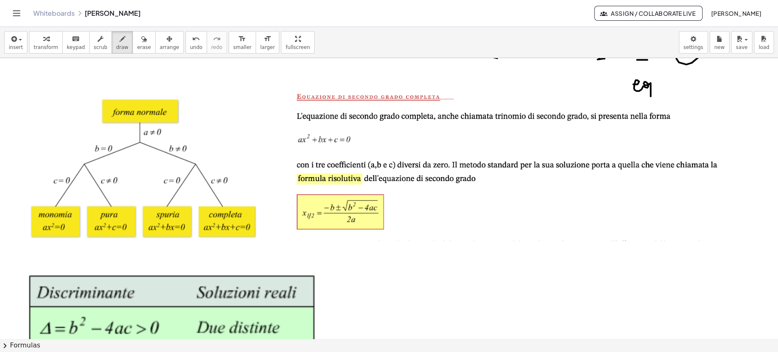
scroll to position [65, 0]
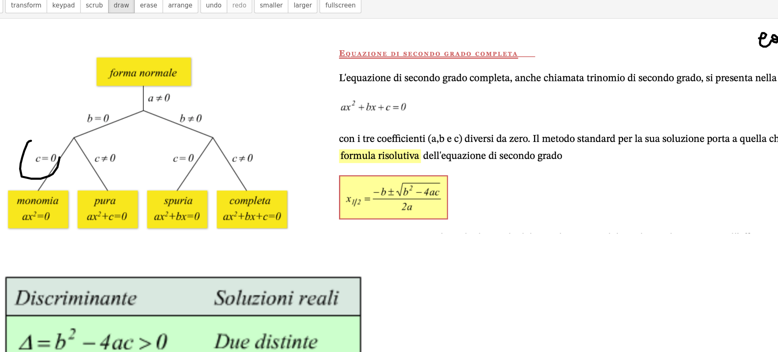
drag, startPoint x: 50, startPoint y: 155, endPoint x: 53, endPoint y: 151, distance: 4.7
click at [53, 151] on div at bounding box center [389, 302] width 778 height 619
drag, startPoint x: 107, startPoint y: 120, endPoint x: 112, endPoint y: 124, distance: 5.9
click at [112, 124] on div at bounding box center [389, 302] width 778 height 619
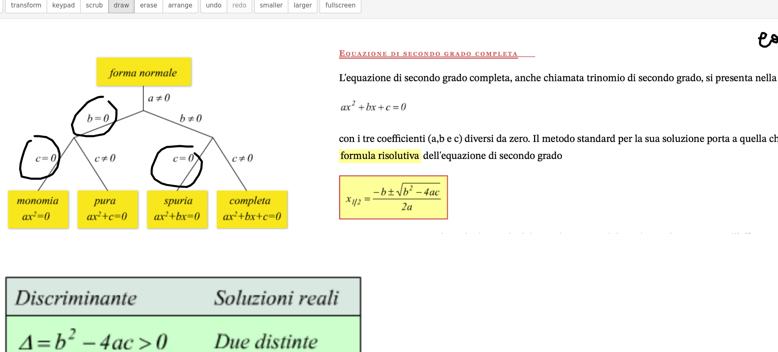
drag, startPoint x: 179, startPoint y: 160, endPoint x: 169, endPoint y: 165, distance: 11.5
click at [169, 165] on div at bounding box center [389, 302] width 778 height 619
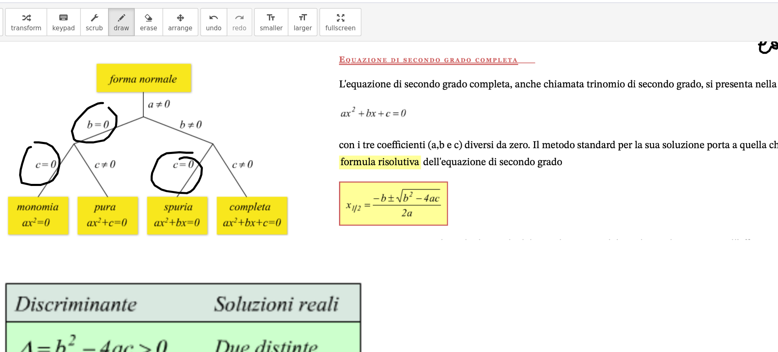
scroll to position [71, 0]
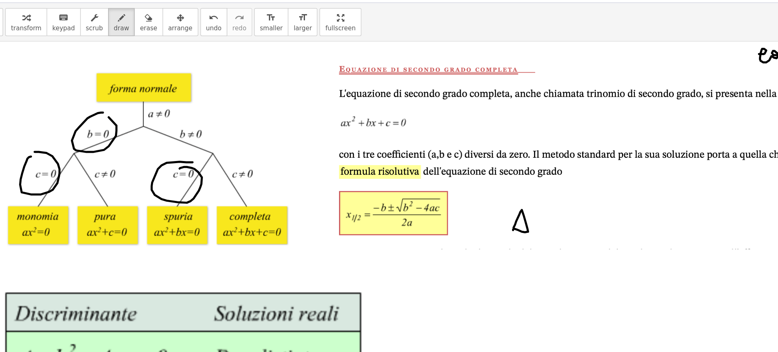
click at [436, 207] on div at bounding box center [389, 297] width 778 height 619
drag, startPoint x: 459, startPoint y: 205, endPoint x: 467, endPoint y: 205, distance: 7.5
click at [467, 205] on div at bounding box center [389, 297] width 778 height 619
drag, startPoint x: 461, startPoint y: 208, endPoint x: 468, endPoint y: 208, distance: 7.1
click at [468, 208] on div at bounding box center [389, 297] width 778 height 619
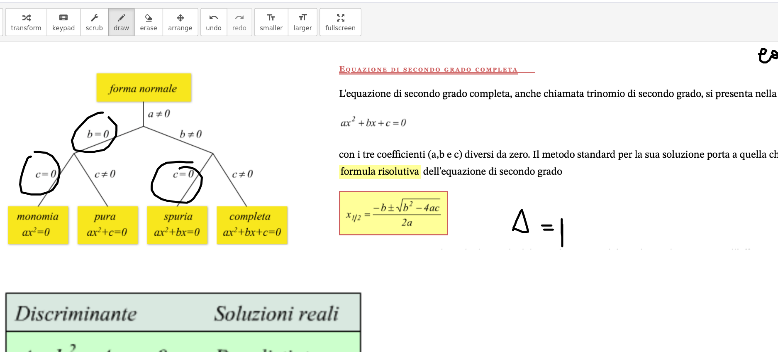
drag, startPoint x: 475, startPoint y: 204, endPoint x: 475, endPoint y: 199, distance: 4.6
click at [475, 199] on div at bounding box center [389, 297] width 778 height 619
click at [187, 43] on button "undo undo" at bounding box center [196, 42] width 22 height 22
drag, startPoint x: 480, startPoint y: 190, endPoint x: 481, endPoint y: 207, distance: 16.6
click at [481, 207] on div at bounding box center [389, 297] width 778 height 619
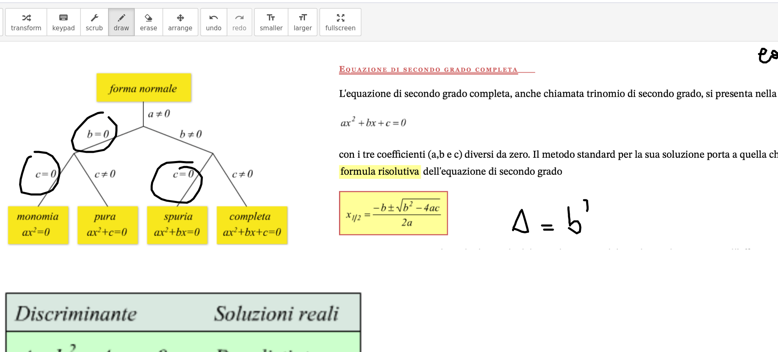
drag, startPoint x: 493, startPoint y: 184, endPoint x: 500, endPoint y: 193, distance: 11.8
click at [500, 193] on div at bounding box center [389, 297] width 778 height 619
drag, startPoint x: 501, startPoint y: 206, endPoint x: 509, endPoint y: 206, distance: 7.9
click at [509, 206] on div at bounding box center [389, 297] width 778 height 619
drag, startPoint x: 523, startPoint y: 199, endPoint x: 524, endPoint y: 212, distance: 13.0
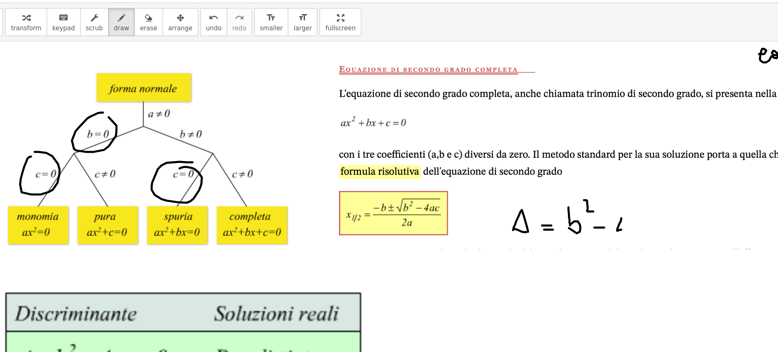
click at [524, 212] on div at bounding box center [389, 297] width 778 height 619
drag, startPoint x: 533, startPoint y: 205, endPoint x: 542, endPoint y: 211, distance: 10.7
click at [542, 211] on div at bounding box center [389, 297] width 778 height 619
drag, startPoint x: 547, startPoint y: 196, endPoint x: 554, endPoint y: 207, distance: 12.7
click at [554, 207] on div at bounding box center [389, 297] width 778 height 619
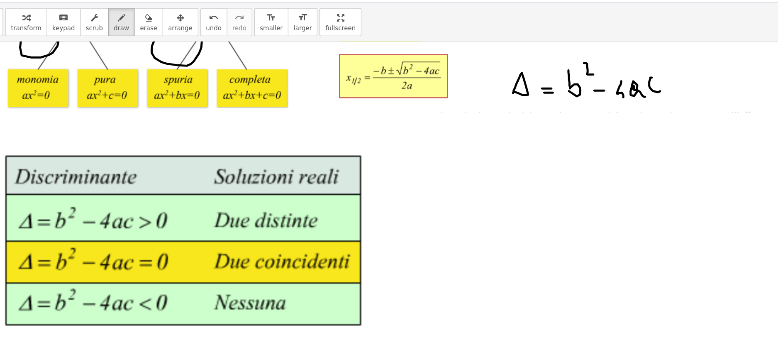
scroll to position [169, 0]
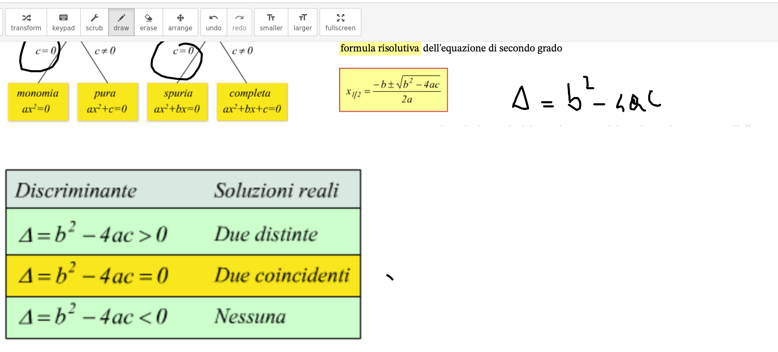
drag, startPoint x: 335, startPoint y: 244, endPoint x: 345, endPoint y: 253, distance: 12.6
click at [345, 253] on div at bounding box center [389, 198] width 778 height 619
drag, startPoint x: 345, startPoint y: 243, endPoint x: 335, endPoint y: 254, distance: 15.0
click at [335, 254] on div at bounding box center [389, 198] width 778 height 619
drag, startPoint x: 356, startPoint y: 246, endPoint x: 363, endPoint y: 246, distance: 7.1
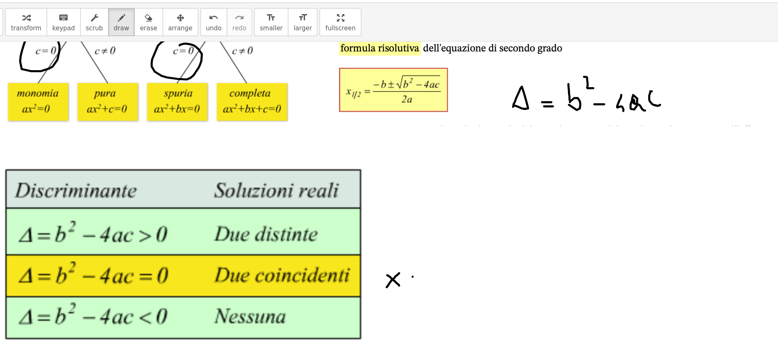
click at [363, 246] on div at bounding box center [389, 198] width 778 height 619
drag, startPoint x: 356, startPoint y: 250, endPoint x: 361, endPoint y: 250, distance: 5.8
click at [361, 250] on div at bounding box center [389, 198] width 778 height 619
drag, startPoint x: 375, startPoint y: 249, endPoint x: 386, endPoint y: 249, distance: 11.6
click at [386, 249] on div at bounding box center [389, 198] width 778 height 619
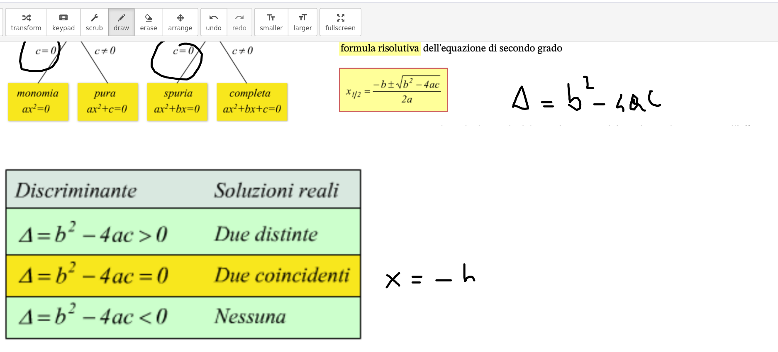
drag, startPoint x: 397, startPoint y: 236, endPoint x: 397, endPoint y: 250, distance: 14.5
click at [397, 250] on div at bounding box center [389, 198] width 778 height 619
drag, startPoint x: 395, startPoint y: 252, endPoint x: 413, endPoint y: 252, distance: 18.7
click at [413, 252] on div at bounding box center [389, 198] width 778 height 619
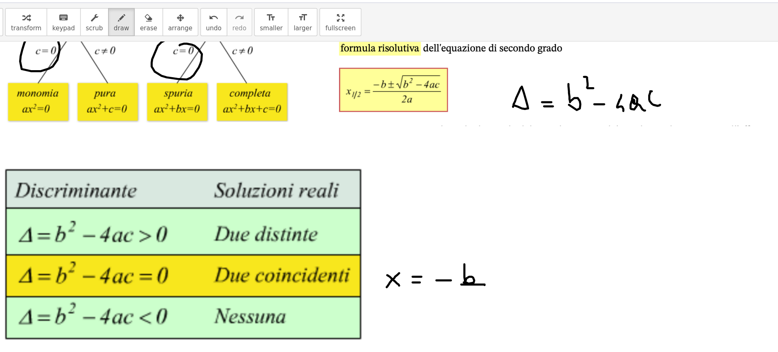
click at [403, 252] on div at bounding box center [389, 198] width 778 height 619
drag, startPoint x: 397, startPoint y: 259, endPoint x: 422, endPoint y: 266, distance: 26.1
click at [422, 266] on div at bounding box center [389, 198] width 778 height 619
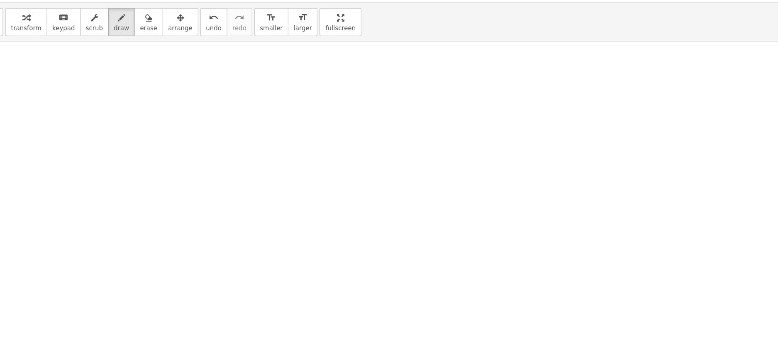
scroll to position [466, 0]
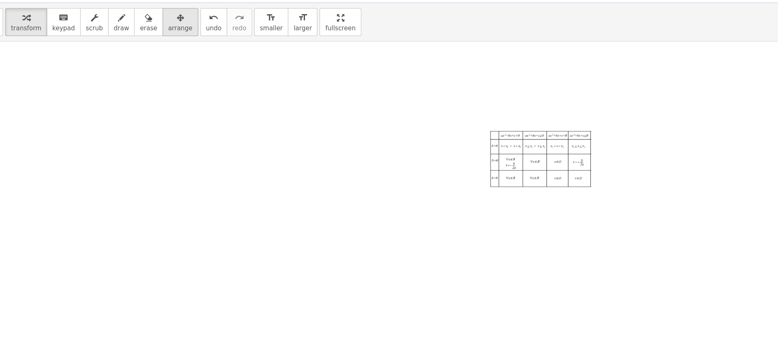
click at [166, 42] on icon "button" at bounding box center [169, 39] width 6 height 10
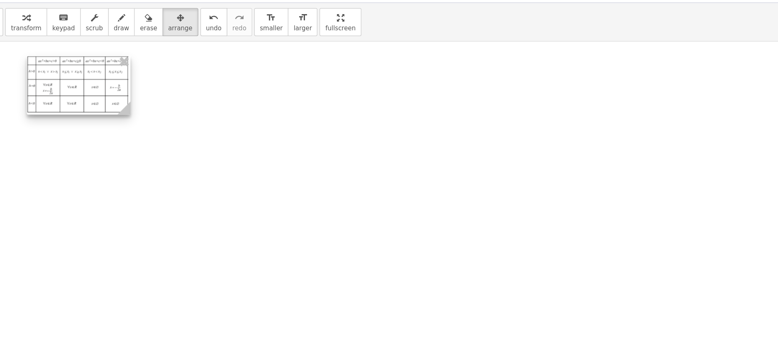
drag, startPoint x: 463, startPoint y: 152, endPoint x: 94, endPoint y: 93, distance: 374.1
click at [93, 93] on div at bounding box center [87, 93] width 83 height 48
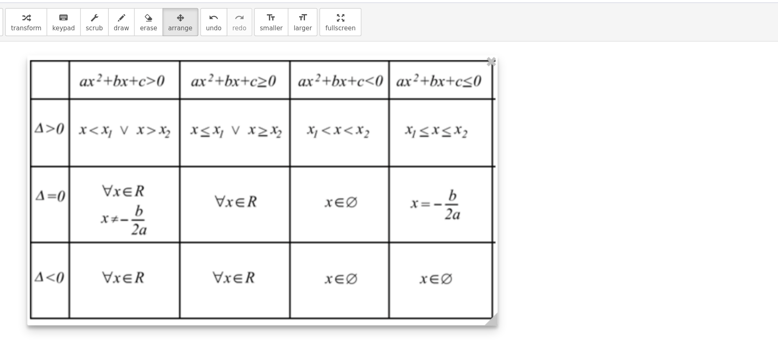
drag, startPoint x: 129, startPoint y: 115, endPoint x: 423, endPoint y: 253, distance: 324.8
click at [423, 253] on div at bounding box center [235, 177] width 377 height 216
click at [195, 152] on div at bounding box center [235, 177] width 377 height 217
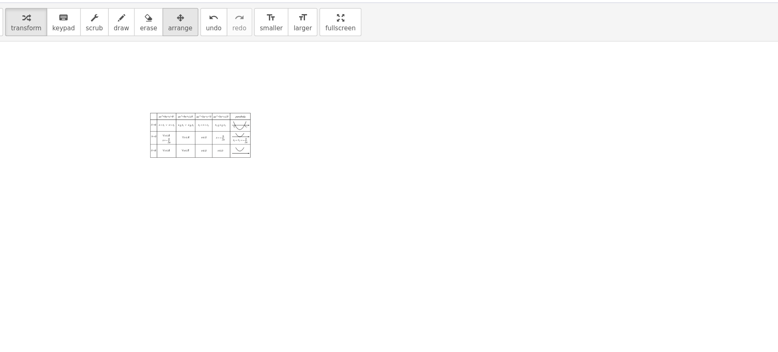
click at [166, 39] on icon "button" at bounding box center [169, 39] width 6 height 10
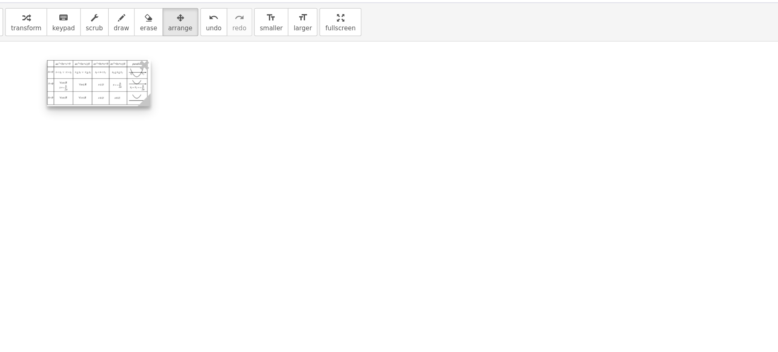
drag, startPoint x: 195, startPoint y: 133, endPoint x: 109, endPoint y: 87, distance: 98.4
click at [109, 87] on div at bounding box center [104, 91] width 83 height 38
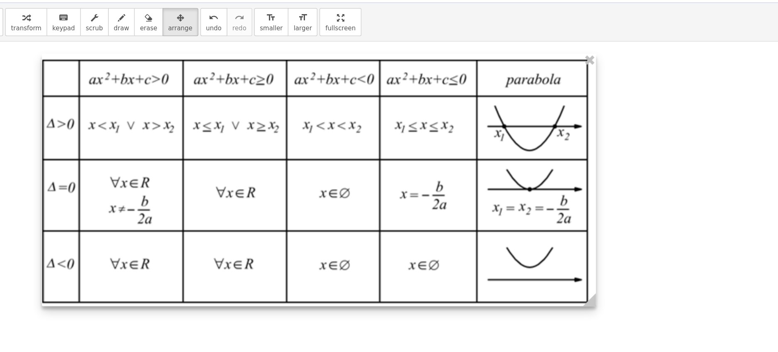
drag, startPoint x: 137, startPoint y: 105, endPoint x: 498, endPoint y: 274, distance: 398.7
click at [498, 274] on div at bounding box center [389, 14] width 778 height 843
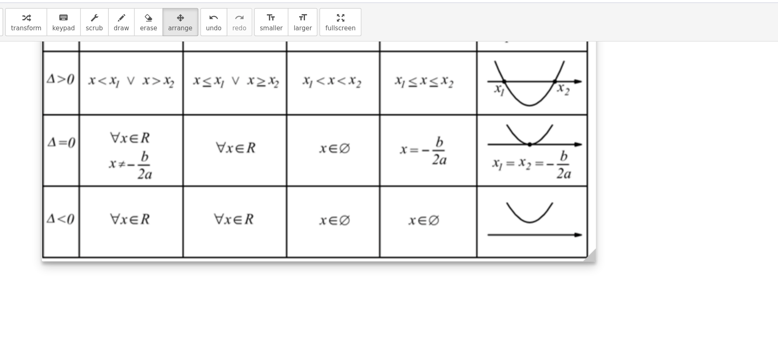
scroll to position [507, 0]
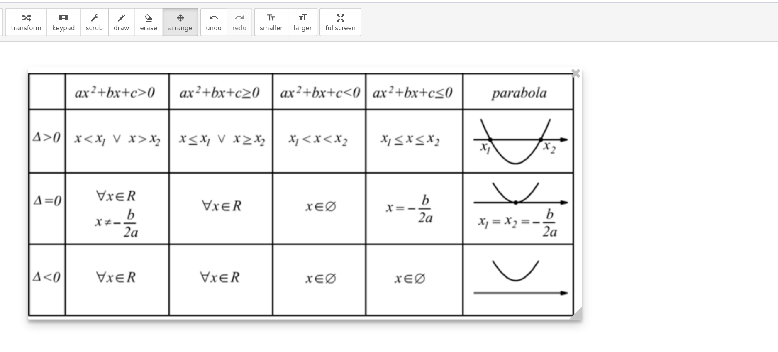
drag, startPoint x: 342, startPoint y: 168, endPoint x: 331, endPoint y: 221, distance: 53.5
click at [331, 221] on div at bounding box center [269, 179] width 444 height 202
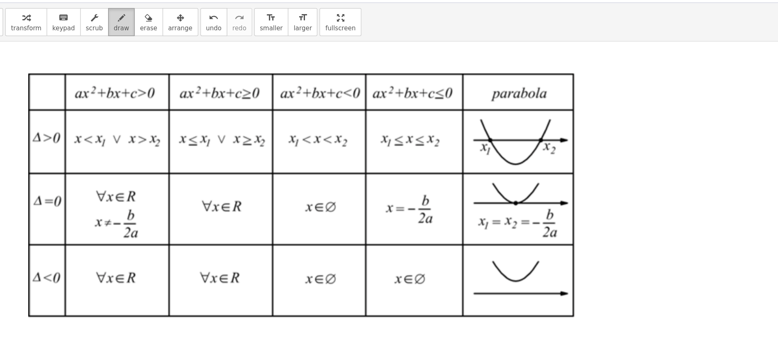
click at [119, 35] on icon "button" at bounding box center [122, 39] width 6 height 10
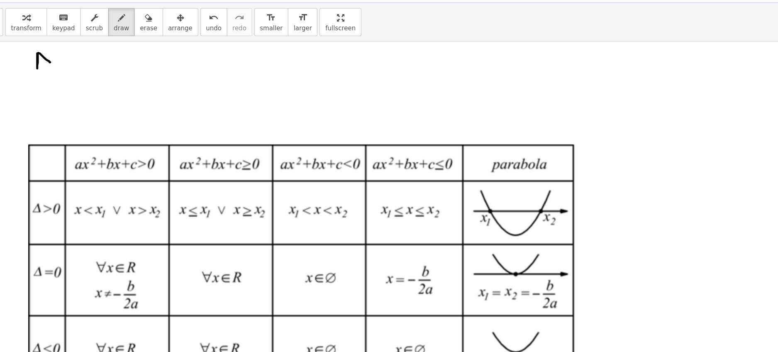
drag, startPoint x: 55, startPoint y: 67, endPoint x: 61, endPoint y: 76, distance: 11.2
click at [61, 76] on div at bounding box center [389, 29] width 778 height 843
drag, startPoint x: 71, startPoint y: 67, endPoint x: 71, endPoint y: 75, distance: 7.9
click at [71, 75] on div at bounding box center [389, 29] width 778 height 843
drag, startPoint x: 78, startPoint y: 69, endPoint x: 75, endPoint y: 76, distance: 7.4
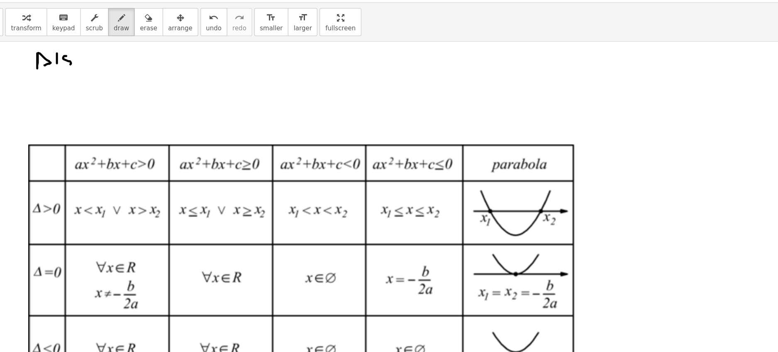
click at [75, 76] on div at bounding box center [389, 29] width 778 height 843
drag, startPoint x: 85, startPoint y: 71, endPoint x: 92, endPoint y: 79, distance: 10.9
click at [92, 79] on div at bounding box center [389, 29] width 778 height 843
drag, startPoint x: 88, startPoint y: 76, endPoint x: 93, endPoint y: 76, distance: 5.4
click at [93, 76] on div at bounding box center [389, 29] width 778 height 843
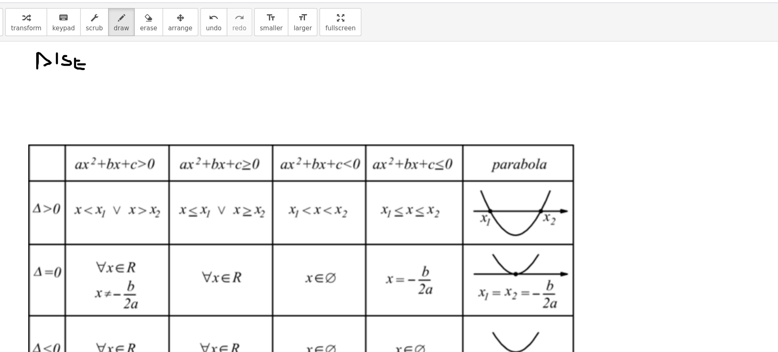
drag, startPoint x: 86, startPoint y: 73, endPoint x: 95, endPoint y: 73, distance: 9.1
click at [95, 73] on div at bounding box center [389, 29] width 778 height 843
drag, startPoint x: 106, startPoint y: 72, endPoint x: 102, endPoint y: 75, distance: 5.3
click at [102, 75] on div at bounding box center [389, 29] width 778 height 843
drag, startPoint x: 104, startPoint y: 80, endPoint x: 111, endPoint y: 86, distance: 9.2
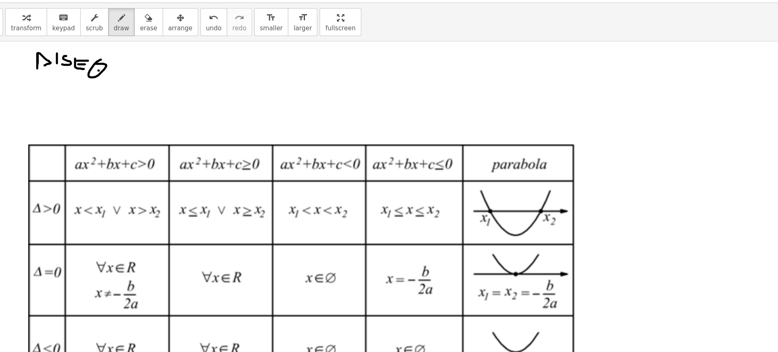
click at [111, 86] on div at bounding box center [389, 29] width 778 height 843
drag, startPoint x: 119, startPoint y: 79, endPoint x: 124, endPoint y: 80, distance: 5.5
click at [124, 80] on div at bounding box center [389, 29] width 778 height 843
drag, startPoint x: 126, startPoint y: 86, endPoint x: 134, endPoint y: 84, distance: 7.7
click at [134, 84] on div at bounding box center [389, 29] width 778 height 843
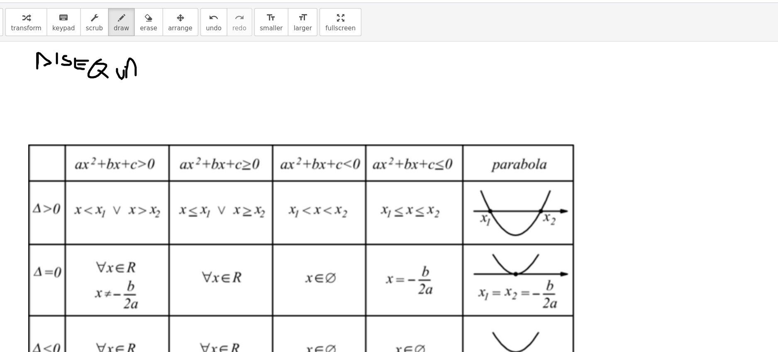
drag, startPoint x: 125, startPoint y: 78, endPoint x: 133, endPoint y: 78, distance: 7.5
click at [133, 78] on div at bounding box center [389, 29] width 778 height 843
drag, startPoint x: 144, startPoint y: 75, endPoint x: 156, endPoint y: 83, distance: 14.9
click at [156, 83] on div at bounding box center [389, 29] width 778 height 843
drag, startPoint x: 145, startPoint y: 78, endPoint x: 153, endPoint y: 78, distance: 8.3
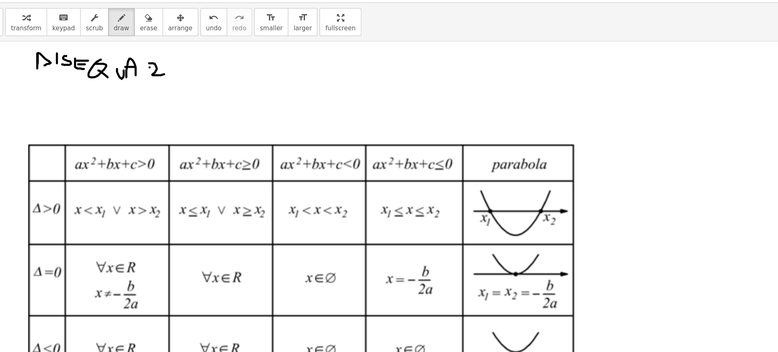
click at [153, 78] on div at bounding box center [389, 29] width 778 height 843
drag, startPoint x: 162, startPoint y: 77, endPoint x: 162, endPoint y: 84, distance: 7.5
click at [162, 84] on div at bounding box center [389, 29] width 778 height 843
click at [171, 76] on div at bounding box center [389, 29] width 778 height 843
drag, startPoint x: 183, startPoint y: 76, endPoint x: 192, endPoint y: 84, distance: 12.0
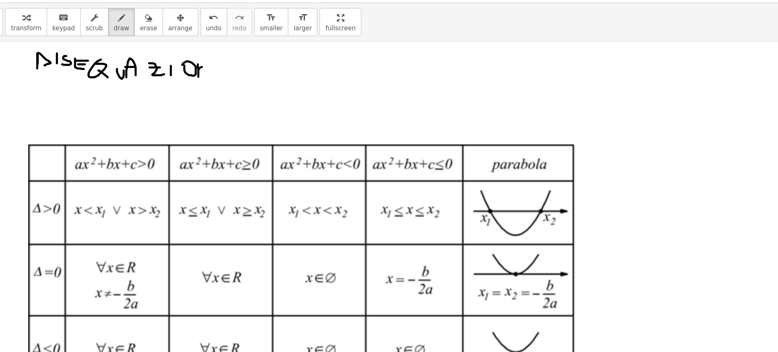
click at [192, 84] on div at bounding box center [389, 29] width 778 height 843
drag, startPoint x: 196, startPoint y: 78, endPoint x: 201, endPoint y: 85, distance: 8.6
click at [201, 85] on div at bounding box center [389, 29] width 778 height 843
click at [200, 80] on div at bounding box center [389, 29] width 778 height 843
drag, startPoint x: 195, startPoint y: 76, endPoint x: 202, endPoint y: 73, distance: 7.9
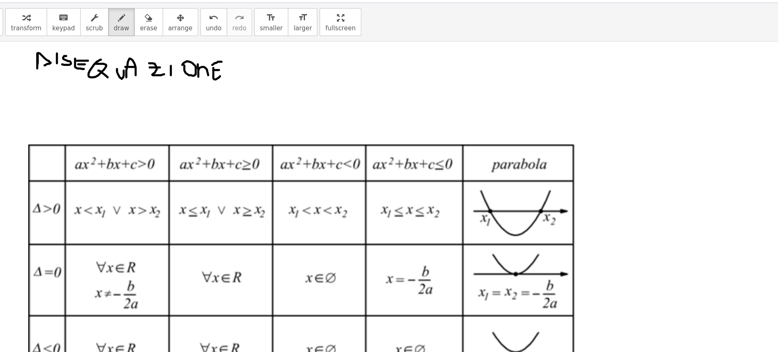
click at [202, 73] on div at bounding box center [389, 29] width 778 height 843
drag, startPoint x: 270, startPoint y: 73, endPoint x: 271, endPoint y: 85, distance: 12.1
click at [271, 85] on div at bounding box center [389, 29] width 778 height 843
drag, startPoint x: 288, startPoint y: 74, endPoint x: 295, endPoint y: 84, distance: 12.4
click at [295, 84] on div at bounding box center [389, 29] width 778 height 843
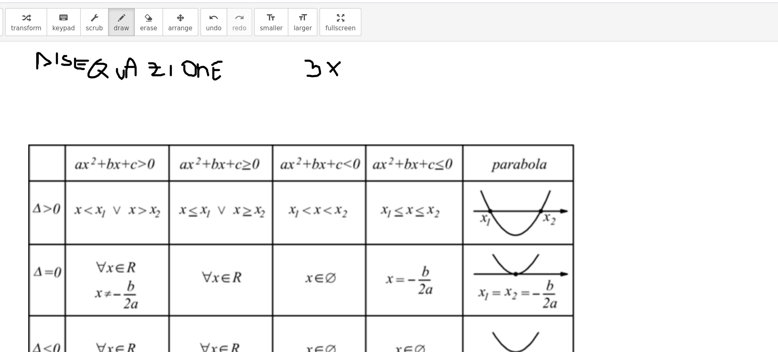
drag, startPoint x: 297, startPoint y: 74, endPoint x: 285, endPoint y: 85, distance: 16.4
click at [285, 86] on div at bounding box center [389, 29] width 778 height 843
drag, startPoint x: 302, startPoint y: 65, endPoint x: 312, endPoint y: 68, distance: 10.1
click at [312, 68] on div at bounding box center [389, 29] width 778 height 843
drag, startPoint x: 314, startPoint y: 86, endPoint x: 324, endPoint y: 86, distance: 10.0
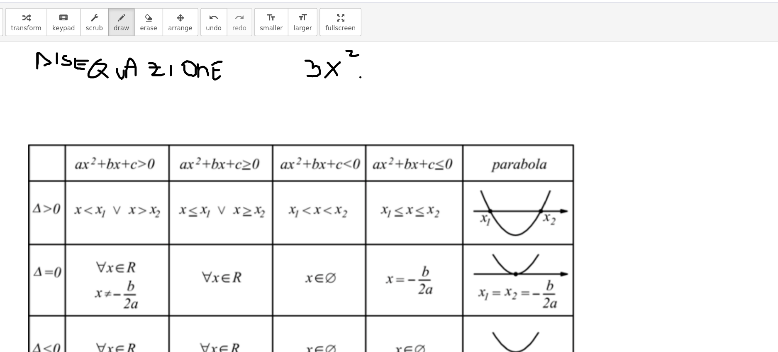
click at [324, 86] on div at bounding box center [389, 29] width 778 height 843
drag, startPoint x: 329, startPoint y: 80, endPoint x: 343, endPoint y: 89, distance: 16.0
click at [343, 89] on div at bounding box center [389, 29] width 778 height 843
drag, startPoint x: 346, startPoint y: 79, endPoint x: 365, endPoint y: 91, distance: 22.6
click at [365, 91] on div at bounding box center [389, 29] width 778 height 843
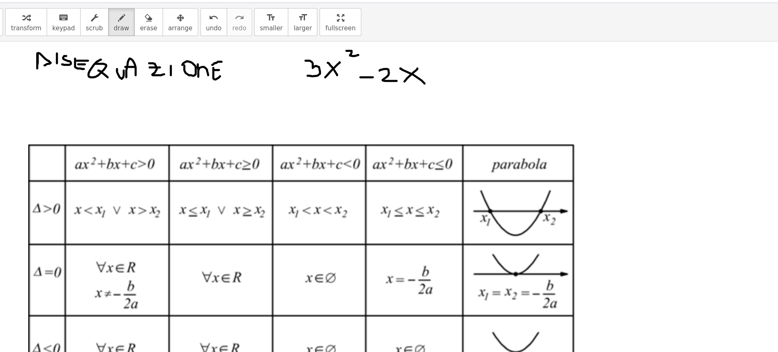
drag, startPoint x: 359, startPoint y: 79, endPoint x: 349, endPoint y: 89, distance: 14.7
click at [349, 89] on div at bounding box center [389, 29] width 778 height 843
drag, startPoint x: 383, startPoint y: 84, endPoint x: 395, endPoint y: 84, distance: 11.2
click at [395, 84] on div at bounding box center [389, 29] width 778 height 843
drag, startPoint x: 390, startPoint y: 76, endPoint x: 390, endPoint y: 90, distance: 14.1
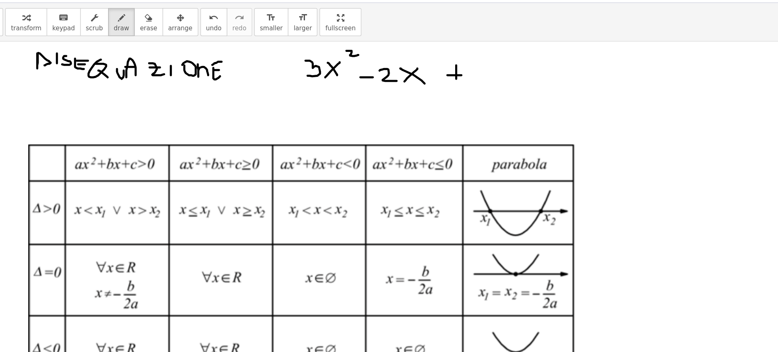
click at [390, 90] on div at bounding box center [389, 29] width 778 height 843
click at [432, 88] on div at bounding box center [389, 29] width 778 height 843
click at [457, 84] on div at bounding box center [389, 29] width 778 height 843
click at [461, 89] on div at bounding box center [389, 29] width 778 height 843
click at [473, 105] on div at bounding box center [389, 29] width 778 height 843
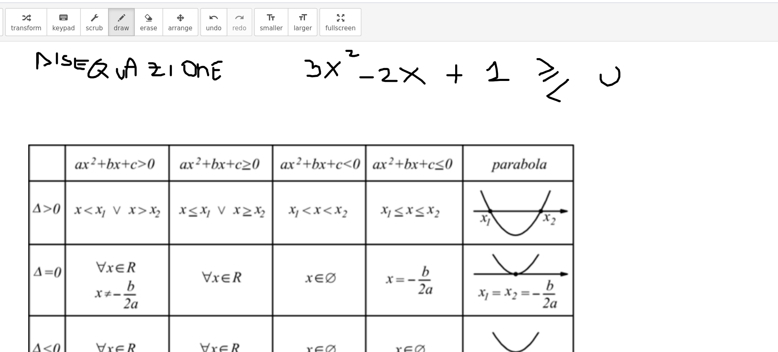
click at [507, 81] on div at bounding box center [389, 29] width 778 height 843
click at [455, 126] on div at bounding box center [389, 29] width 778 height 843
click at [460, 127] on div at bounding box center [389, 29] width 778 height 843
click at [466, 128] on div at bounding box center [389, 29] width 778 height 843
click at [278, 94] on div at bounding box center [389, 29] width 778 height 843
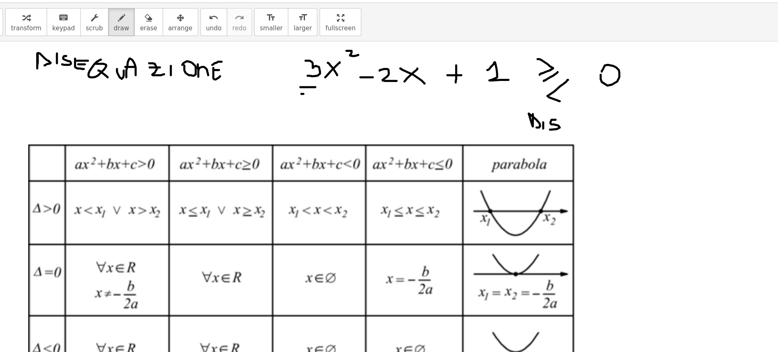
click at [276, 99] on div at bounding box center [389, 29] width 778 height 843
click at [80, 122] on div at bounding box center [389, 29] width 778 height 843
click at [91, 125] on div at bounding box center [389, 29] width 778 height 843
click at [112, 116] on div at bounding box center [389, 29] width 778 height 843
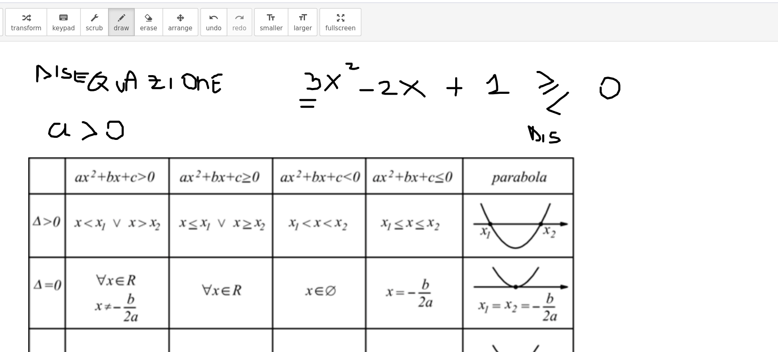
scroll to position [439, 0]
drag, startPoint x: 255, startPoint y: 90, endPoint x: 266, endPoint y: 91, distance: 11.6
click at [266, 91] on div at bounding box center [389, 40] width 778 height 843
drag, startPoint x: 269, startPoint y: 122, endPoint x: 269, endPoint y: 132, distance: 10.0
click at [269, 132] on div at bounding box center [389, 40] width 778 height 843
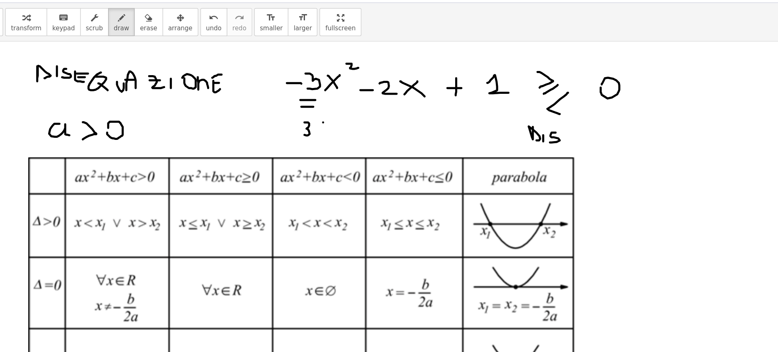
drag, startPoint x: 284, startPoint y: 122, endPoint x: 290, endPoint y: 128, distance: 9.1
click at [290, 128] on div at bounding box center [389, 40] width 778 height 843
click at [192, 40] on icon "undo" at bounding box center [196, 39] width 8 height 10
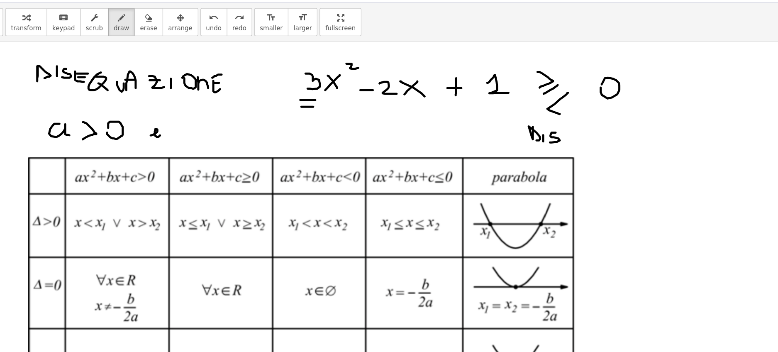
drag, startPoint x: 146, startPoint y: 132, endPoint x: 156, endPoint y: 132, distance: 10.4
click at [156, 132] on div at bounding box center [389, 40] width 778 height 843
drag, startPoint x: 177, startPoint y: 127, endPoint x: 177, endPoint y: 135, distance: 8.3
click at [177, 135] on div at bounding box center [389, 40] width 778 height 843
drag, startPoint x: 171, startPoint y: 130, endPoint x: 175, endPoint y: 130, distance: 4.6
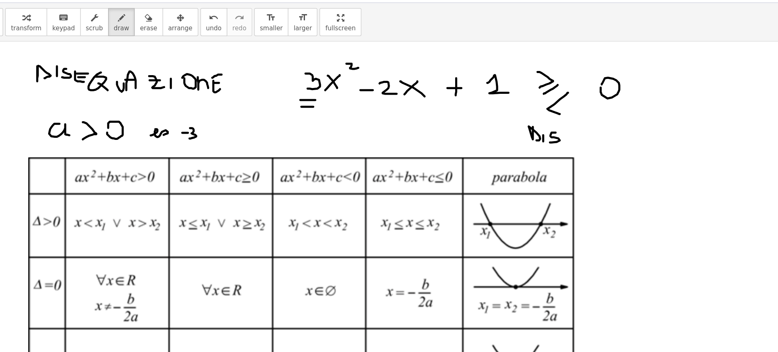
click at [175, 130] on div at bounding box center [389, 40] width 778 height 843
drag, startPoint x: 184, startPoint y: 129, endPoint x: 191, endPoint y: 134, distance: 8.4
click at [191, 134] on div at bounding box center [389, 40] width 778 height 843
drag, startPoint x: 191, startPoint y: 126, endPoint x: 184, endPoint y: 136, distance: 12.5
click at [184, 136] on div at bounding box center [389, 40] width 778 height 843
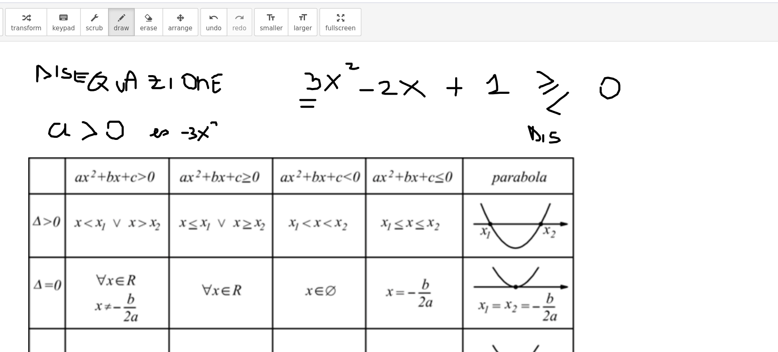
drag, startPoint x: 194, startPoint y: 122, endPoint x: 201, endPoint y: 126, distance: 7.8
click at [201, 126] on div at bounding box center [389, 40] width 778 height 843
drag, startPoint x: 201, startPoint y: 132, endPoint x: 207, endPoint y: 132, distance: 5.8
click at [207, 132] on div at bounding box center [389, 40] width 778 height 843
drag, startPoint x: 204, startPoint y: 127, endPoint x: 204, endPoint y: 137, distance: 9.5
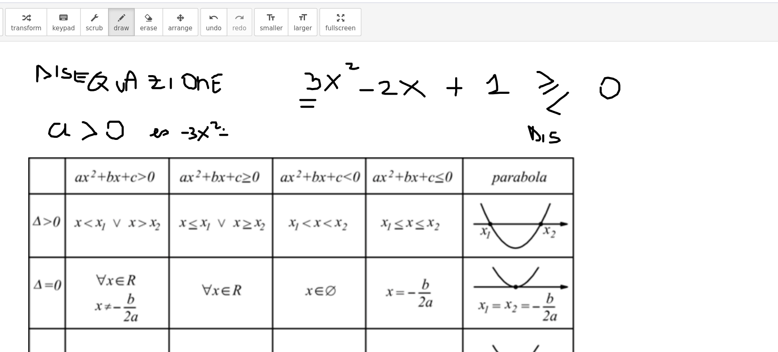
click at [204, 137] on div at bounding box center [389, 40] width 778 height 843
drag, startPoint x: 214, startPoint y: 130, endPoint x: 222, endPoint y: 134, distance: 8.5
click at [222, 134] on div at bounding box center [389, 40] width 778 height 843
drag, startPoint x: 223, startPoint y: 130, endPoint x: 228, endPoint y: 135, distance: 7.6
click at [228, 135] on div at bounding box center [389, 40] width 778 height 843
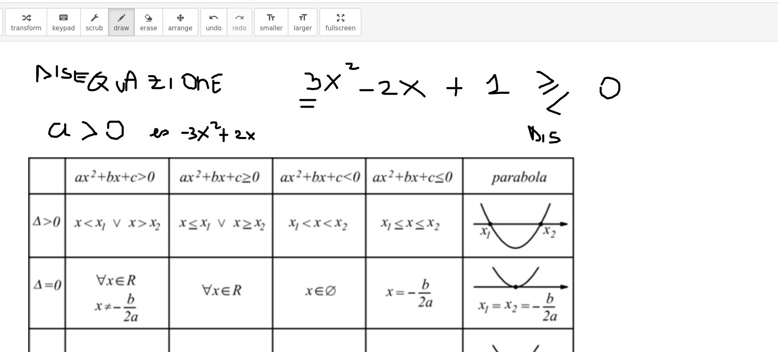
drag, startPoint x: 228, startPoint y: 131, endPoint x: 227, endPoint y: 135, distance: 4.6
click at [224, 135] on div at bounding box center [389, 40] width 778 height 843
click at [244, 134] on div at bounding box center [389, 40] width 778 height 843
drag, startPoint x: 252, startPoint y: 129, endPoint x: 252, endPoint y: 136, distance: 6.2
click at [252, 136] on div at bounding box center [389, 40] width 778 height 843
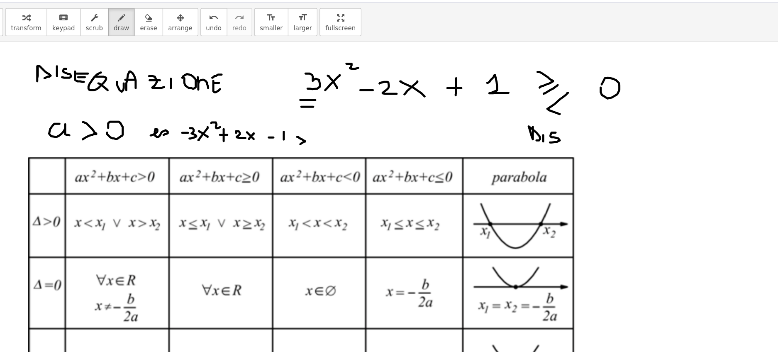
drag, startPoint x: 263, startPoint y: 134, endPoint x: 265, endPoint y: 140, distance: 6.6
click at [265, 140] on div at bounding box center [389, 40] width 778 height 843
click at [275, 136] on div at bounding box center [389, 40] width 778 height 843
drag, startPoint x: 317, startPoint y: 129, endPoint x: 315, endPoint y: 141, distance: 11.5
click at [315, 141] on div at bounding box center [389, 40] width 778 height 843
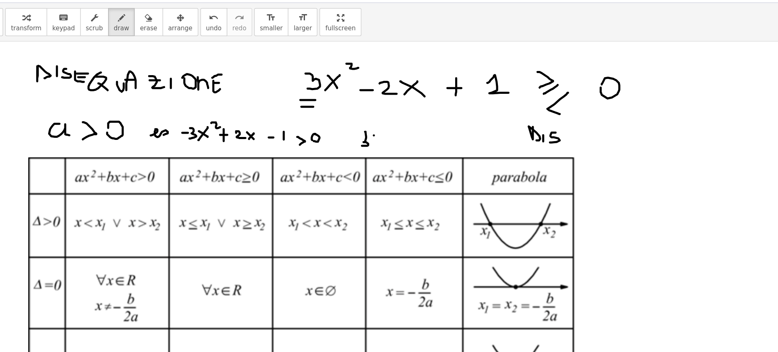
drag, startPoint x: 324, startPoint y: 132, endPoint x: 331, endPoint y: 137, distance: 7.7
click at [331, 137] on div at bounding box center [389, 40] width 778 height 843
drag, startPoint x: 330, startPoint y: 132, endPoint x: 328, endPoint y: 138, distance: 5.9
click at [328, 138] on div at bounding box center [389, 40] width 778 height 843
drag, startPoint x: 337, startPoint y: 123, endPoint x: 342, endPoint y: 129, distance: 8.0
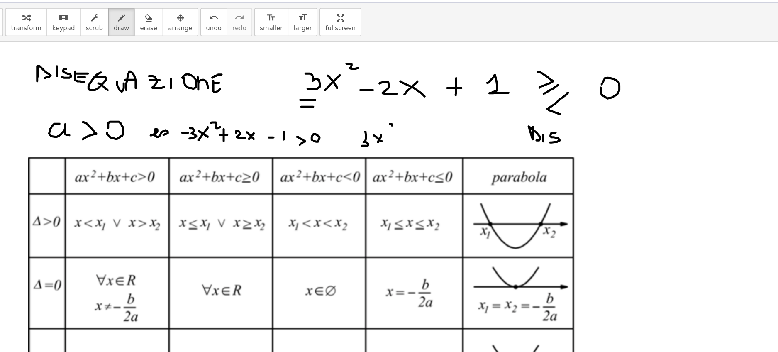
click at [342, 129] on div at bounding box center [389, 40] width 778 height 843
click at [347, 137] on div at bounding box center [389, 40] width 778 height 843
drag, startPoint x: 353, startPoint y: 134, endPoint x: 361, endPoint y: 140, distance: 9.8
click at [361, 140] on div at bounding box center [389, 40] width 778 height 843
drag, startPoint x: 361, startPoint y: 134, endPoint x: 367, endPoint y: 139, distance: 7.1
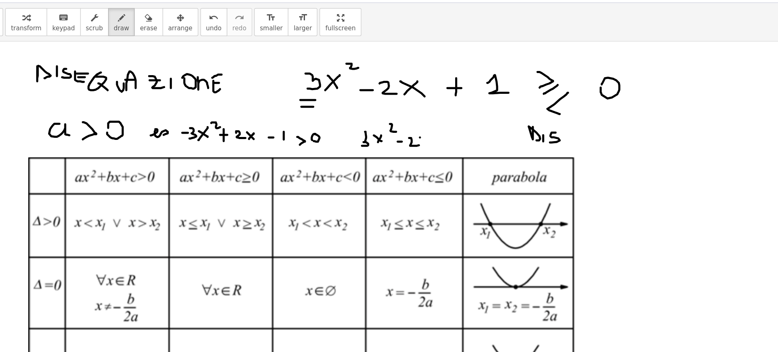
click at [367, 139] on div at bounding box center [389, 40] width 778 height 843
drag, startPoint x: 367, startPoint y: 132, endPoint x: 364, endPoint y: 140, distance: 8.3
click at [364, 140] on div at bounding box center [389, 40] width 778 height 843
click at [380, 139] on div at bounding box center [389, 40] width 778 height 843
click at [378, 140] on div at bounding box center [389, 40] width 778 height 843
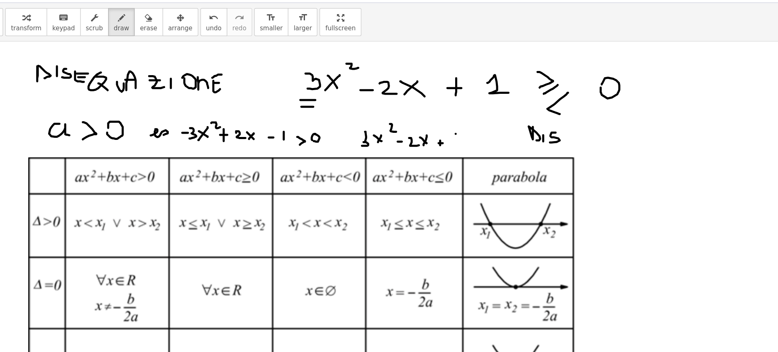
drag, startPoint x: 390, startPoint y: 131, endPoint x: 390, endPoint y: 136, distance: 5.0
click at [390, 136] on div at bounding box center [389, 40] width 778 height 843
drag, startPoint x: 408, startPoint y: 130, endPoint x: 410, endPoint y: 139, distance: 8.5
click at [410, 139] on div at bounding box center [389, 40] width 778 height 843
click at [419, 137] on div at bounding box center [389, 40] width 778 height 843
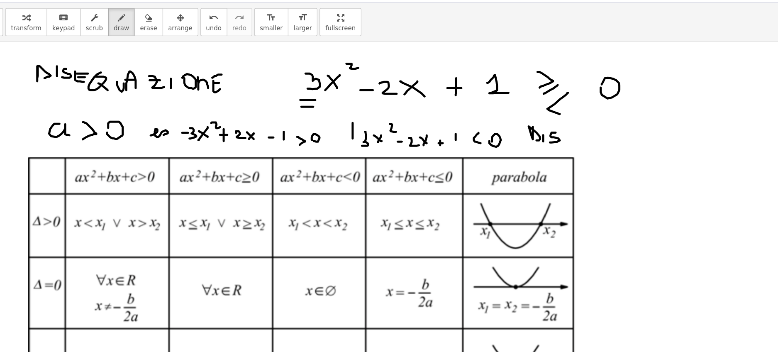
drag, startPoint x: 307, startPoint y: 122, endPoint x: 307, endPoint y: 139, distance: 16.2
click at [307, 139] on div at bounding box center [389, 40] width 778 height 843
drag, startPoint x: 309, startPoint y: 114, endPoint x: 435, endPoint y: 143, distance: 129.4
click at [435, 143] on div at bounding box center [389, 40] width 778 height 843
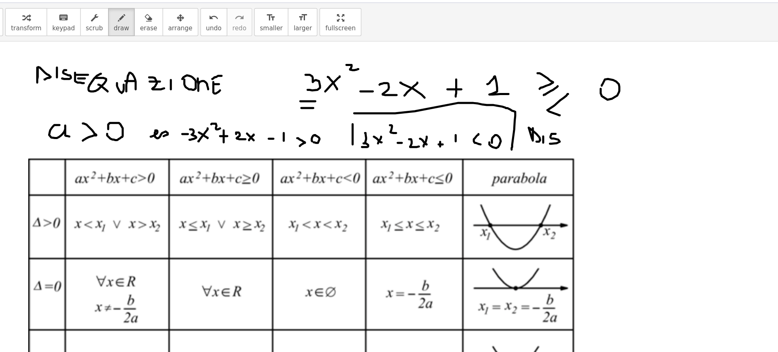
scroll to position [443, 0]
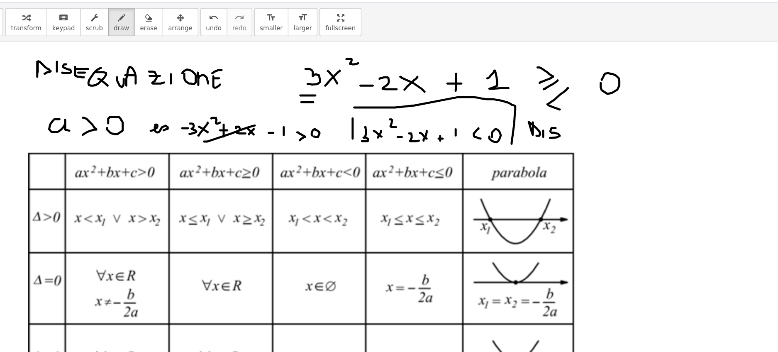
drag, startPoint x: 188, startPoint y: 137, endPoint x: 229, endPoint y: 124, distance: 42.6
click at [229, 124] on div at bounding box center [389, 36] width 778 height 843
drag, startPoint x: 201, startPoint y: 119, endPoint x: 233, endPoint y: 151, distance: 45.2
click at [233, 151] on div at bounding box center [389, 36] width 778 height 843
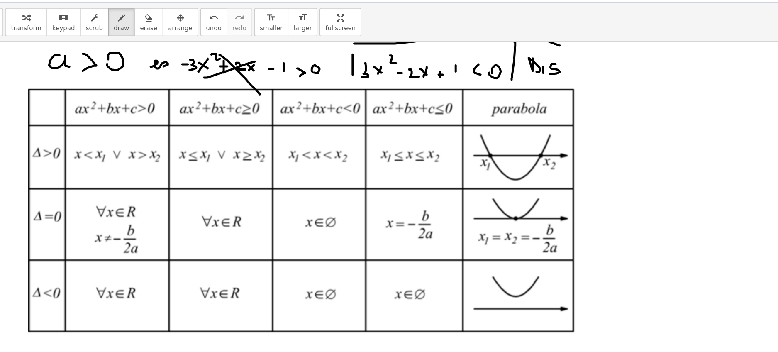
scroll to position [495, 0]
click at [116, 44] on span "draw" at bounding box center [122, 47] width 12 height 6
drag, startPoint x: 131, startPoint y: 121, endPoint x: 143, endPoint y: 122, distance: 12.0
drag, startPoint x: 219, startPoint y: 121, endPoint x: 229, endPoint y: 121, distance: 10.8
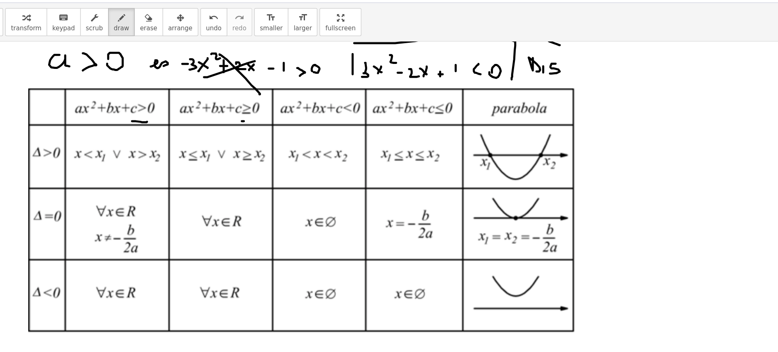
drag, startPoint x: 298, startPoint y: 119, endPoint x: 306, endPoint y: 120, distance: 8.1
drag, startPoint x: 368, startPoint y: 119, endPoint x: 385, endPoint y: 119, distance: 16.2
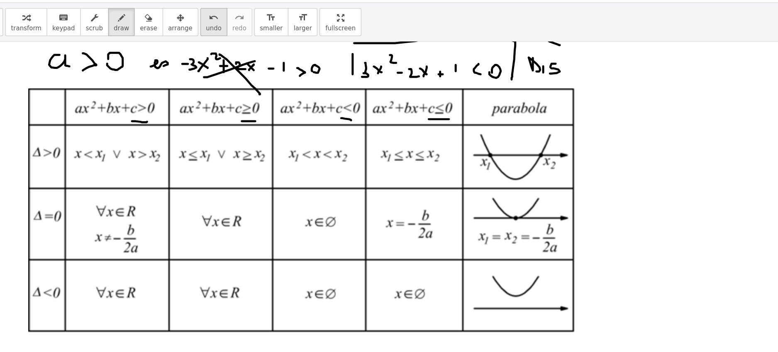
click at [192, 43] on icon "undo" at bounding box center [196, 39] width 8 height 10
drag, startPoint x: 434, startPoint y: 157, endPoint x: 443, endPoint y: 157, distance: 9.1
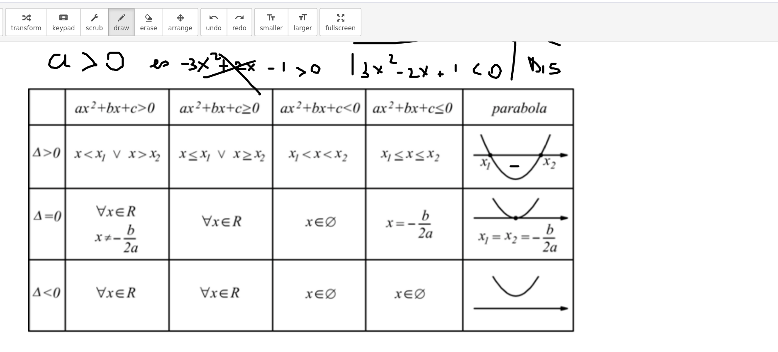
drag, startPoint x: 404, startPoint y: 136, endPoint x: 405, endPoint y: 146, distance: 10.4
drag, startPoint x: 402, startPoint y: 142, endPoint x: 407, endPoint y: 142, distance: 5.4
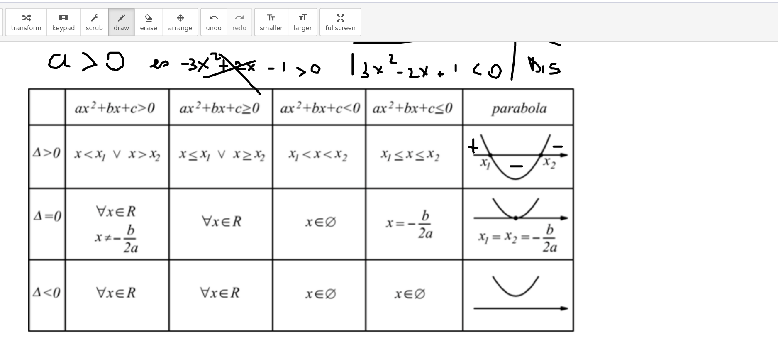
drag, startPoint x: 468, startPoint y: 141, endPoint x: 475, endPoint y: 141, distance: 6.6
drag, startPoint x: 469, startPoint y: 137, endPoint x: 472, endPoint y: 144, distance: 7.1
drag, startPoint x: 420, startPoint y: 157, endPoint x: 406, endPoint y: 153, distance: 14.3
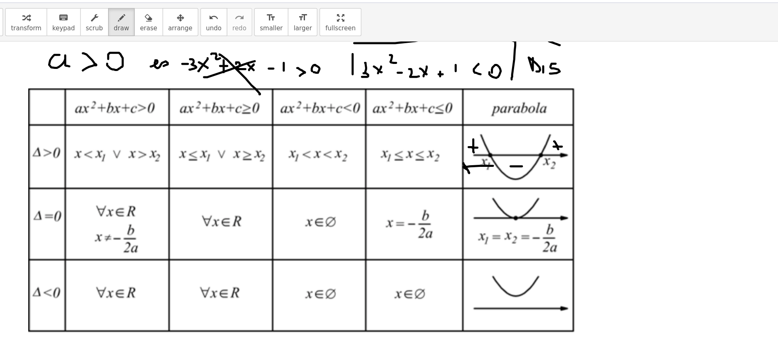
drag, startPoint x: 459, startPoint y: 155, endPoint x: 475, endPoint y: 166, distance: 18.9
click at [192, 40] on icon "undo" at bounding box center [196, 39] width 8 height 10
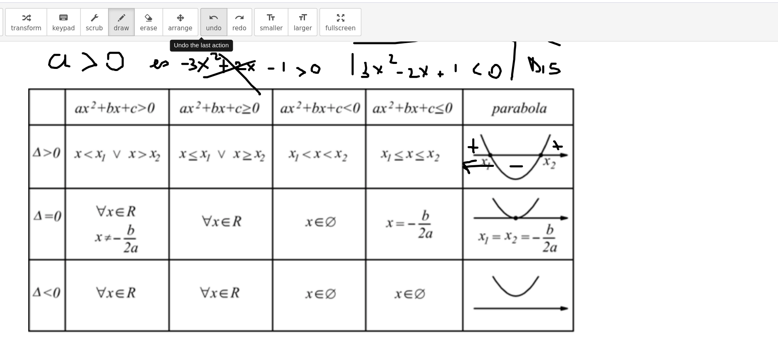
click at [192, 40] on icon "undo" at bounding box center [196, 39] width 8 height 10
drag, startPoint x: 535, startPoint y: 139, endPoint x: 514, endPoint y: 126, distance: 24.4
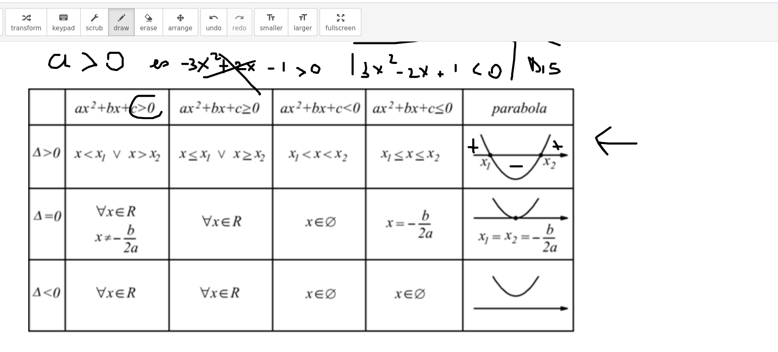
drag, startPoint x: 412, startPoint y: 145, endPoint x: 401, endPoint y: 147, distance: 11.0
drag, startPoint x: 458, startPoint y: 147, endPoint x: 476, endPoint y: 152, distance: 18.4
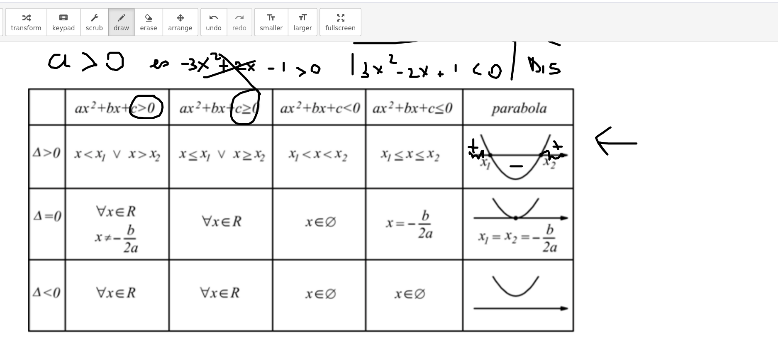
click at [192, 35] on icon "undo" at bounding box center [196, 39] width 8 height 10
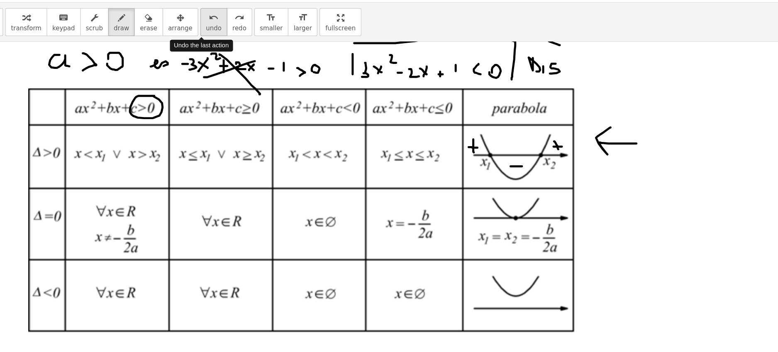
click at [192, 35] on icon "undo" at bounding box center [196, 39] width 8 height 10
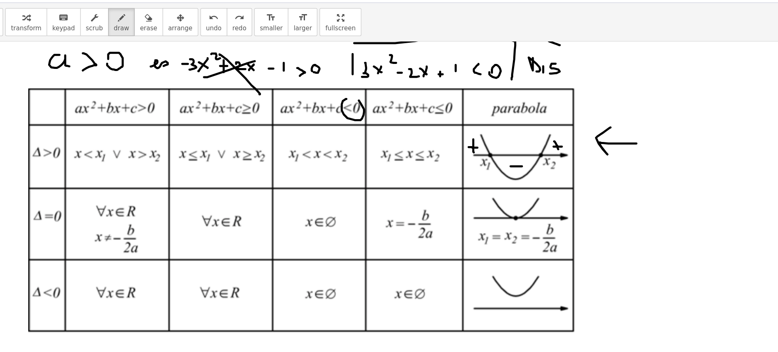
drag, startPoint x: 302, startPoint y: 103, endPoint x: 307, endPoint y: 101, distance: 5.6
drag, startPoint x: 423, startPoint y: 150, endPoint x: 453, endPoint y: 149, distance: 29.9
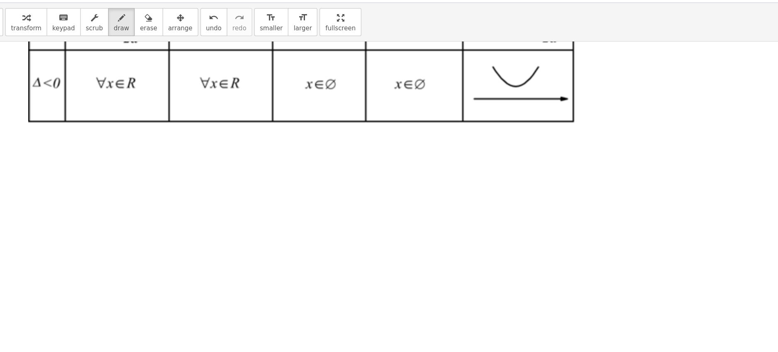
scroll to position [674, 0]
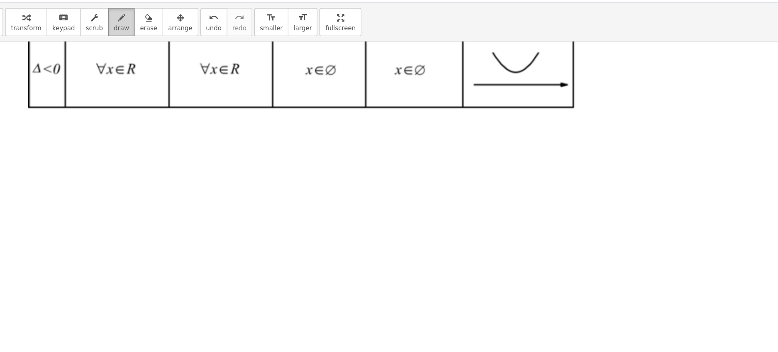
click at [119, 38] on icon "button" at bounding box center [122, 39] width 6 height 10
drag, startPoint x: 54, startPoint y: 163, endPoint x: 64, endPoint y: 163, distance: 10.0
drag, startPoint x: 93, startPoint y: 156, endPoint x: 93, endPoint y: 168, distance: 11.6
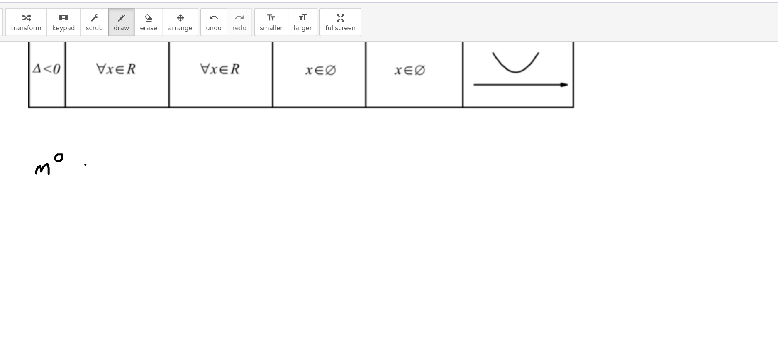
drag, startPoint x: 108, startPoint y: 162, endPoint x: 107, endPoint y: 157, distance: 5.0
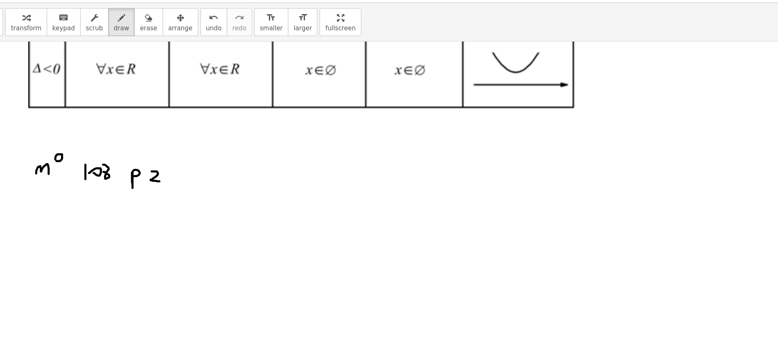
drag, startPoint x: 146, startPoint y: 161, endPoint x: 155, endPoint y: 169, distance: 11.2
drag, startPoint x: 160, startPoint y: 167, endPoint x: 167, endPoint y: 173, distance: 9.5
drag, startPoint x: 92, startPoint y: 206, endPoint x: 105, endPoint y: 217, distance: 16.8
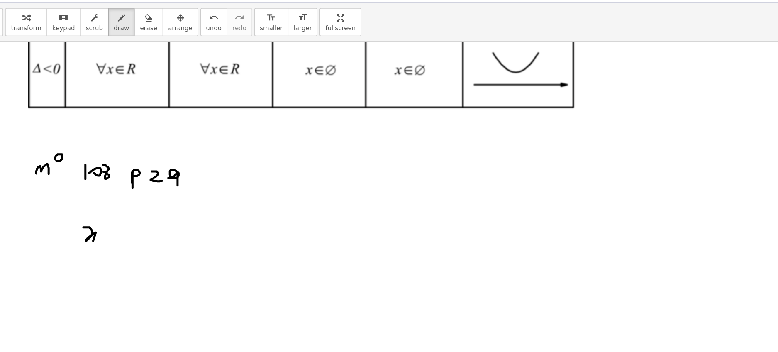
drag, startPoint x: 111, startPoint y: 195, endPoint x: 119, endPoint y: 216, distance: 22.4
click at [190, 45] on span "undo" at bounding box center [196, 47] width 12 height 6
drag, startPoint x: 108, startPoint y: 202, endPoint x: 113, endPoint y: 207, distance: 7.3
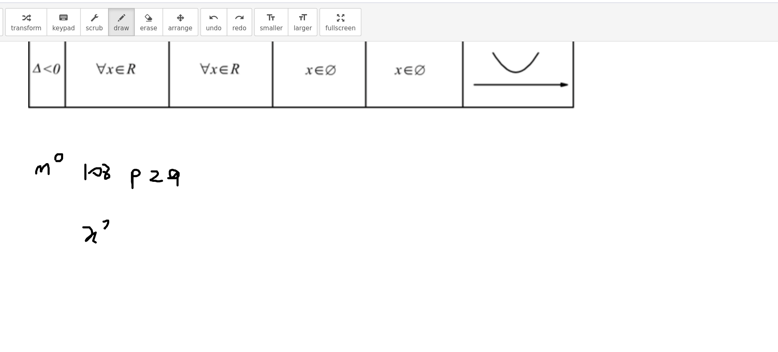
drag, startPoint x: 114, startPoint y: 220, endPoint x: 124, endPoint y: 220, distance: 10.0
drag, startPoint x: 122, startPoint y: 217, endPoint x: 122, endPoint y: 223, distance: 6.2
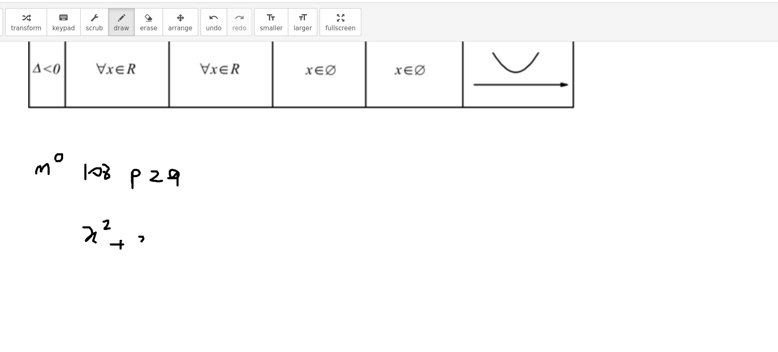
drag, startPoint x: 136, startPoint y: 214, endPoint x: 135, endPoint y: 223, distance: 9.6
drag, startPoint x: 148, startPoint y: 216, endPoint x: 154, endPoint y: 223, distance: 9.1
drag, startPoint x: 155, startPoint y: 214, endPoint x: 147, endPoint y: 223, distance: 11.7
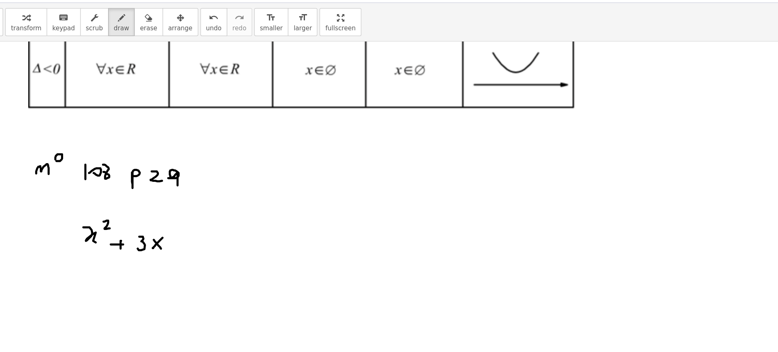
drag, startPoint x: 174, startPoint y: 217, endPoint x: 181, endPoint y: 217, distance: 6.6
drag, startPoint x: 192, startPoint y: 214, endPoint x: 192, endPoint y: 222, distance: 7.5
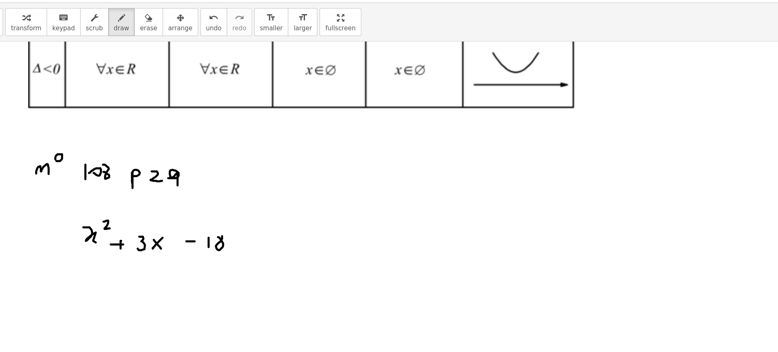
drag, startPoint x: 221, startPoint y: 211, endPoint x: 219, endPoint y: 221, distance: 10.5
drag, startPoint x: 227, startPoint y: 221, endPoint x: 219, endPoint y: 226, distance: 9.8
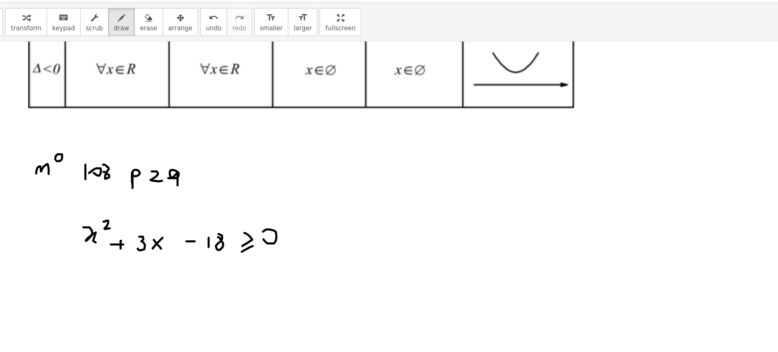
drag, startPoint x: 236, startPoint y: 216, endPoint x: 234, endPoint y: 212, distance: 4.6
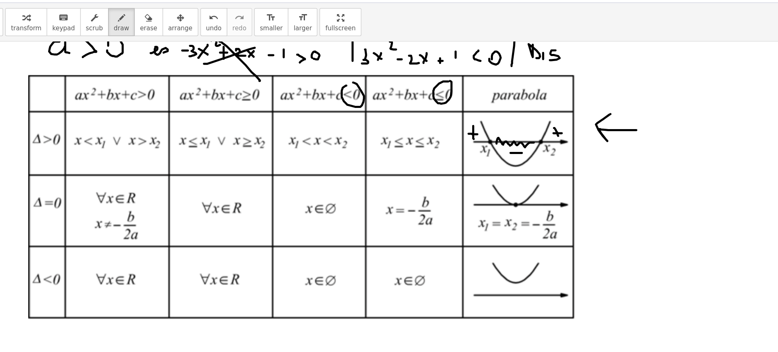
scroll to position [500, 0]
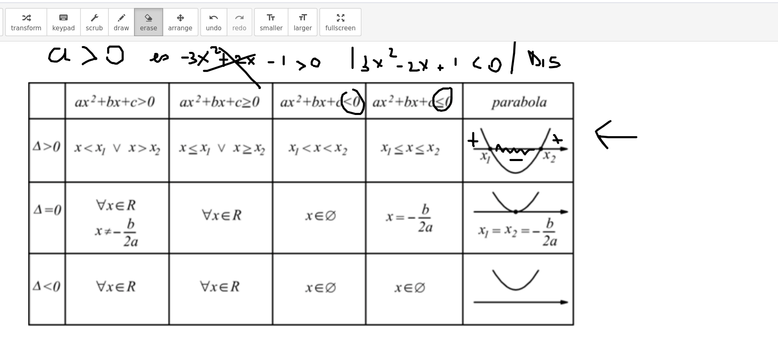
click at [142, 34] on div "button" at bounding box center [144, 39] width 14 height 10
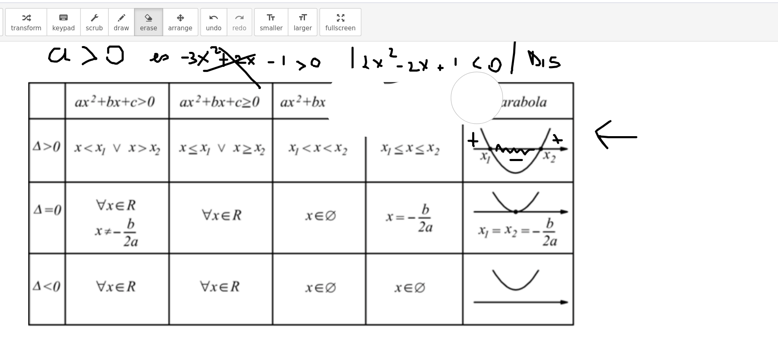
drag, startPoint x: 314, startPoint y: 99, endPoint x: 370, endPoint y: 110, distance: 57.0
click at [370, 110] on div at bounding box center [389, 121] width 778 height 1124
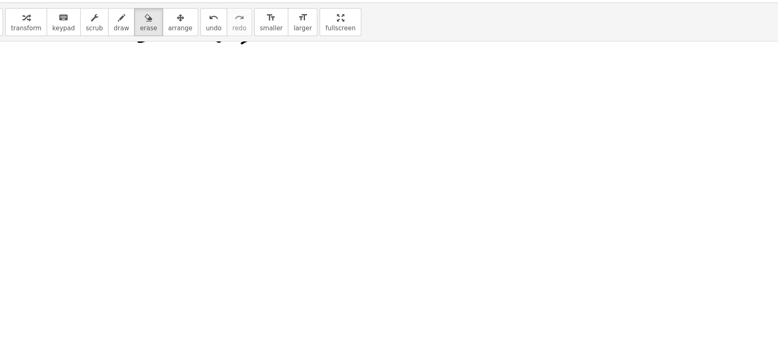
scroll to position [838, 0]
click at [119, 43] on icon "button" at bounding box center [122, 39] width 6 height 10
drag, startPoint x: 82, startPoint y: 119, endPoint x: 93, endPoint y: 119, distance: 10.8
drag, startPoint x: 93, startPoint y: 119, endPoint x: 81, endPoint y: 132, distance: 16.7
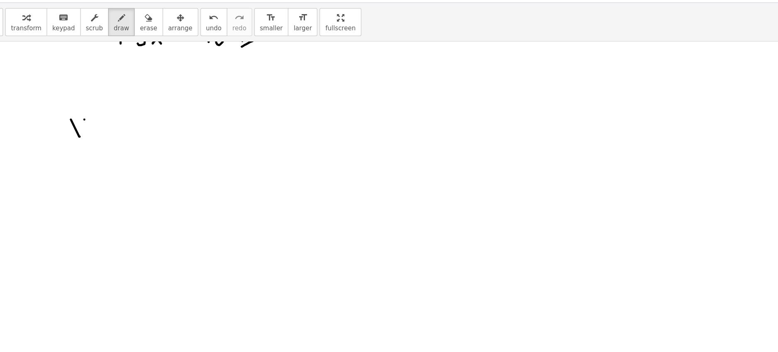
drag, startPoint x: 95, startPoint y: 105, endPoint x: 107, endPoint y: 110, distance: 13.4
drag, startPoint x: 102, startPoint y: 134, endPoint x: 109, endPoint y: 134, distance: 6.2
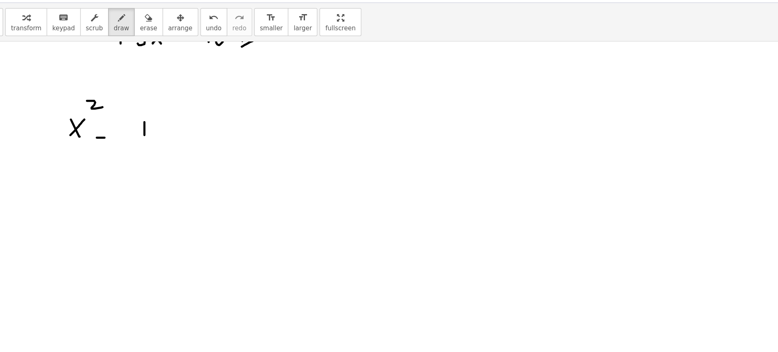
drag, startPoint x: 141, startPoint y: 122, endPoint x: 141, endPoint y: 133, distance: 11.2
drag, startPoint x: 150, startPoint y: 125, endPoint x: 150, endPoint y: 132, distance: 7.1
drag, startPoint x: 136, startPoint y: 143, endPoint x: 150, endPoint y: 143, distance: 14.1
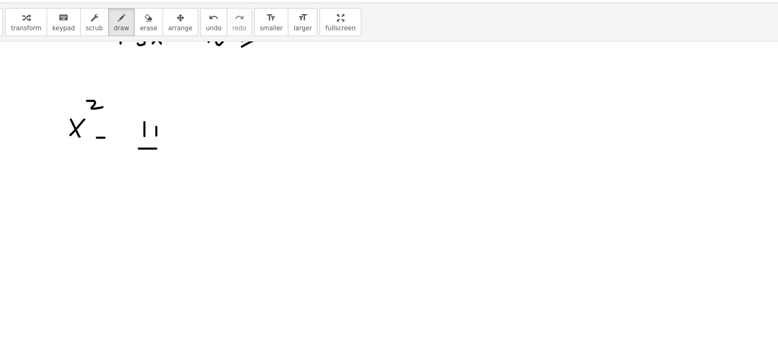
drag, startPoint x: 140, startPoint y: 152, endPoint x: 153, endPoint y: 159, distance: 14.5
drag, startPoint x: 162, startPoint y: 138, endPoint x: 172, endPoint y: 144, distance: 12.0
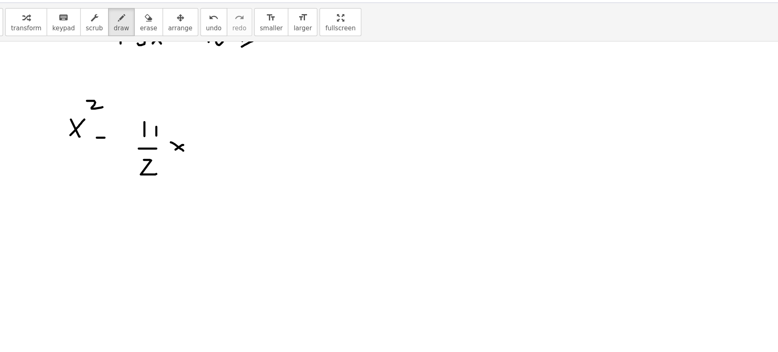
drag, startPoint x: 172, startPoint y: 140, endPoint x: 162, endPoint y: 147, distance: 12.2
drag, startPoint x: 200, startPoint y: 137, endPoint x: 208, endPoint y: 137, distance: 8.7
drag, startPoint x: 227, startPoint y: 128, endPoint x: 230, endPoint y: 141, distance: 13.3
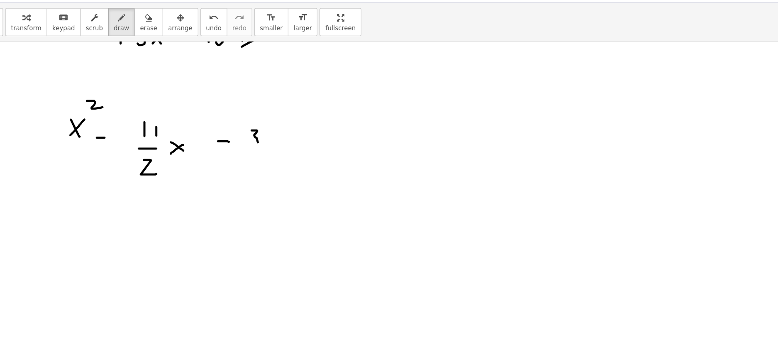
drag, startPoint x: 254, startPoint y: 130, endPoint x: 254, endPoint y: 137, distance: 6.6
drag, startPoint x: 251, startPoint y: 144, endPoint x: 261, endPoint y: 142, distance: 9.6
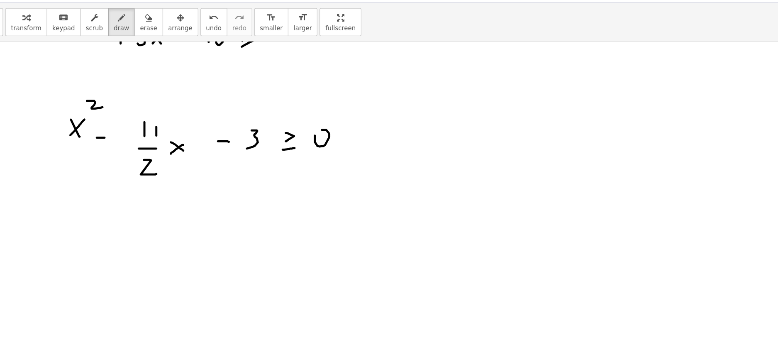
drag, startPoint x: 102, startPoint y: 213, endPoint x: 112, endPoint y: 222, distance: 13.2
drag, startPoint x: 113, startPoint y: 214, endPoint x: 98, endPoint y: 225, distance: 17.8
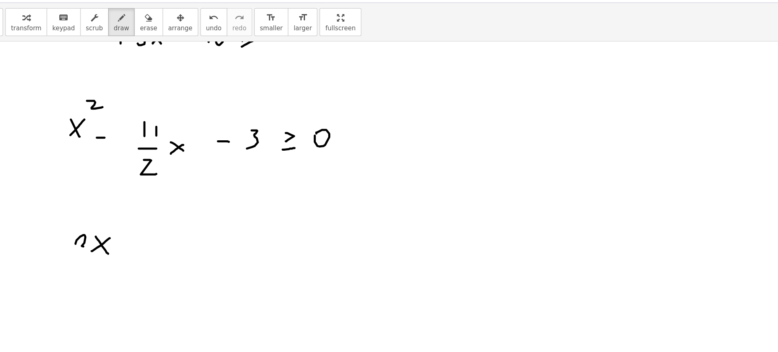
drag, startPoint x: 85, startPoint y: 219, endPoint x: 95, endPoint y: 222, distance: 10.5
drag, startPoint x: 121, startPoint y: 201, endPoint x: 128, endPoint y: 210, distance: 11.5
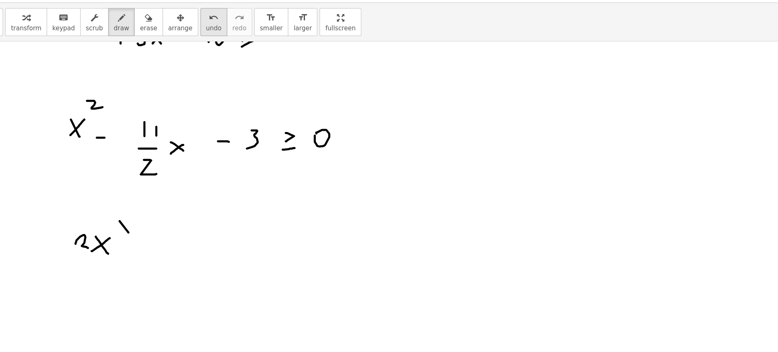
click at [190, 45] on span "undo" at bounding box center [196, 47] width 12 height 6
click at [192, 42] on icon "undo" at bounding box center [196, 39] width 8 height 10
drag, startPoint x: 119, startPoint y: 198, endPoint x: 130, endPoint y: 205, distance: 12.8
drag, startPoint x: 135, startPoint y: 222, endPoint x: 143, endPoint y: 222, distance: 7.5
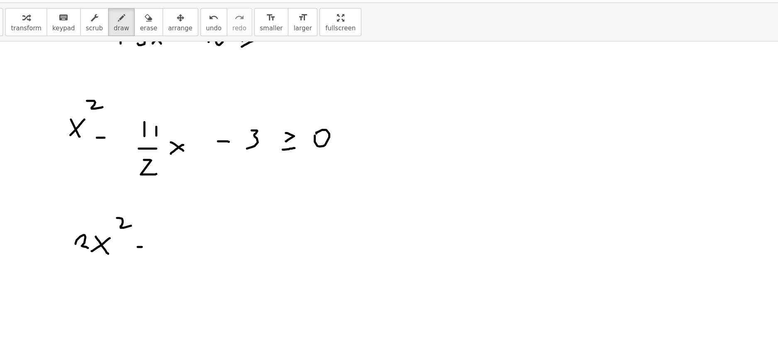
drag, startPoint x: 159, startPoint y: 216, endPoint x: 159, endPoint y: 227, distance: 11.6
drag, startPoint x: 168, startPoint y: 219, endPoint x: 168, endPoint y: 227, distance: 8.7
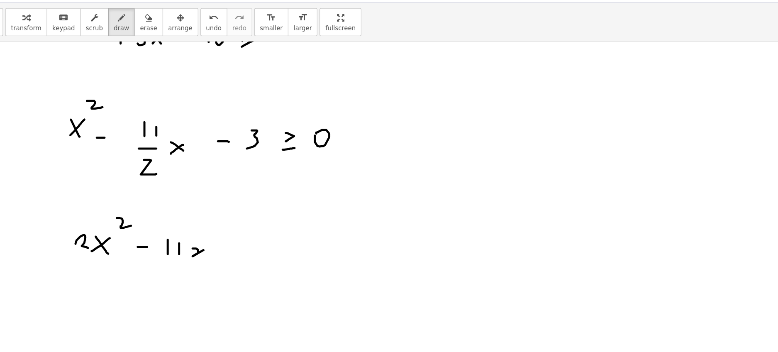
drag, startPoint x: 179, startPoint y: 223, endPoint x: 193, endPoint y: 233, distance: 16.8
drag, startPoint x: 207, startPoint y: 229, endPoint x: 216, endPoint y: 229, distance: 9.1
drag, startPoint x: 240, startPoint y: 217, endPoint x: 234, endPoint y: 234, distance: 18.1
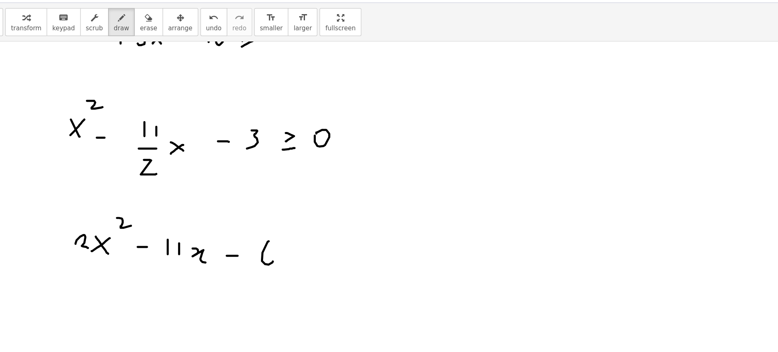
drag, startPoint x: 264, startPoint y: 222, endPoint x: 267, endPoint y: 229, distance: 8.4
drag, startPoint x: 273, startPoint y: 232, endPoint x: 267, endPoint y: 237, distance: 7.7
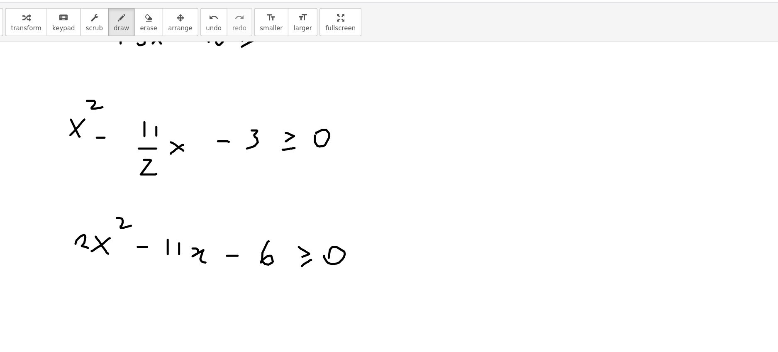
drag, startPoint x: 285, startPoint y: 229, endPoint x: 288, endPoint y: 232, distance: 4.4
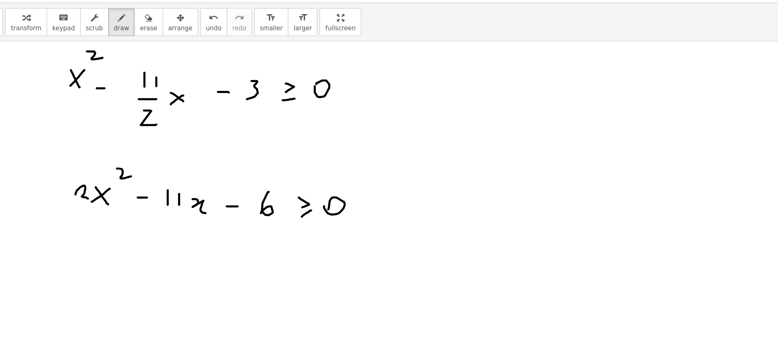
scroll to position [882, 0]
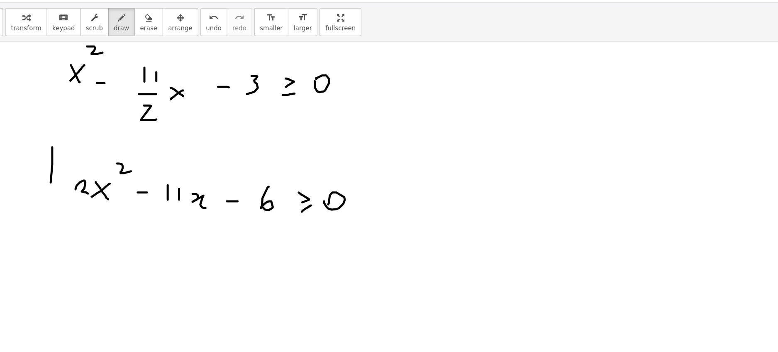
drag, startPoint x: 67, startPoint y: 142, endPoint x: 64, endPoint y: 188, distance: 46.1
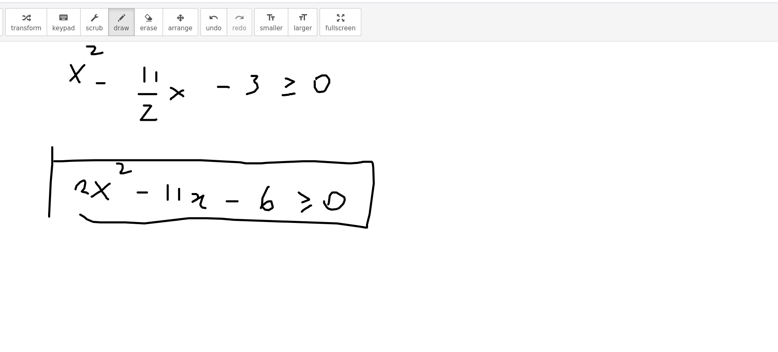
drag, startPoint x: 68, startPoint y: 153, endPoint x: 83, endPoint y: 192, distance: 41.8
drag, startPoint x: 210, startPoint y: 107, endPoint x: 245, endPoint y: 107, distance: 35.3
drag, startPoint x: 222, startPoint y: 116, endPoint x: 236, endPoint y: 130, distance: 20.0
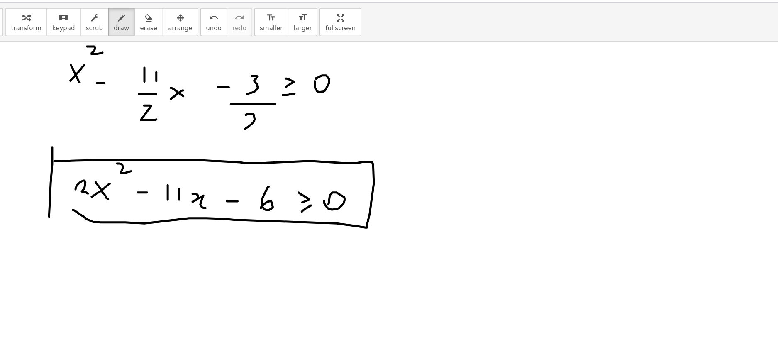
drag, startPoint x: 93, startPoint y: 97, endPoint x: 88, endPoint y: 105, distance: 9.3
drag, startPoint x: 84, startPoint y: 109, endPoint x: 76, endPoint y: 119, distance: 13.3
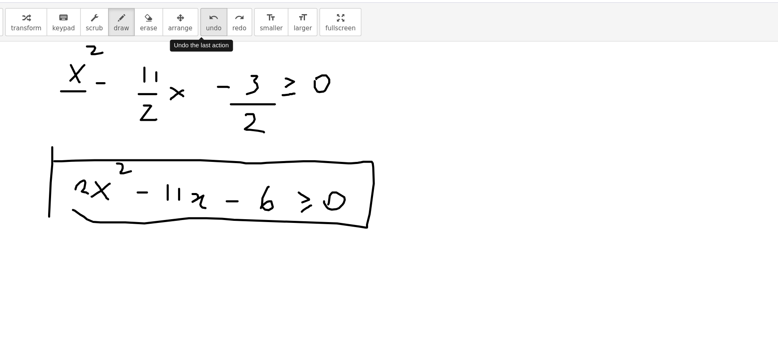
click at [192, 39] on icon "undo" at bounding box center [196, 39] width 8 height 10
drag, startPoint x: 78, startPoint y: 105, endPoint x: 88, endPoint y: 118, distance: 16.5
click at [186, 43] on button "undo undo" at bounding box center [196, 42] width 22 height 22
drag, startPoint x: 80, startPoint y: 105, endPoint x: 81, endPoint y: 122, distance: 16.2
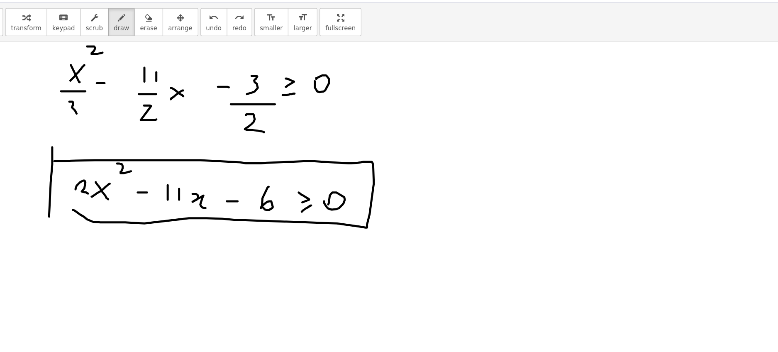
drag, startPoint x: 361, startPoint y: 98, endPoint x: 368, endPoint y: 113, distance: 16.7
drag, startPoint x: 376, startPoint y: 99, endPoint x: 387, endPoint y: 110, distance: 15.6
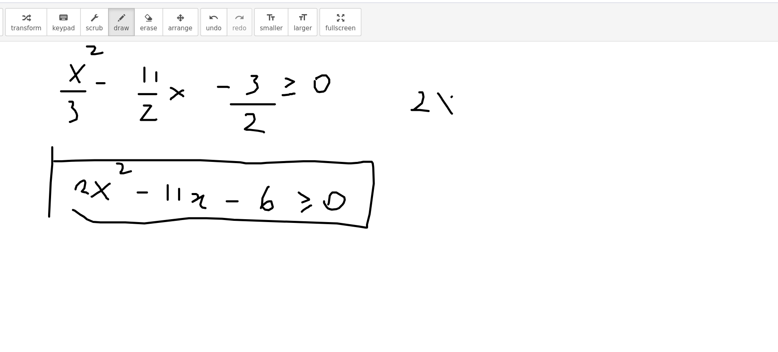
drag, startPoint x: 387, startPoint y: 101, endPoint x: 372, endPoint y: 115, distance: 20.5
drag, startPoint x: 396, startPoint y: 88, endPoint x: 402, endPoint y: 97, distance: 11.7
drag, startPoint x: 400, startPoint y: 112, endPoint x: 408, endPoint y: 112, distance: 7.9
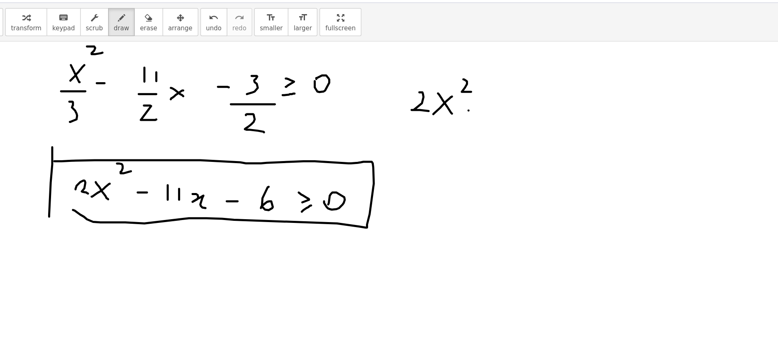
drag, startPoint x: 425, startPoint y: 102, endPoint x: 426, endPoint y: 115, distance: 12.9
drag, startPoint x: 442, startPoint y: 101, endPoint x: 439, endPoint y: 122, distance: 20.9
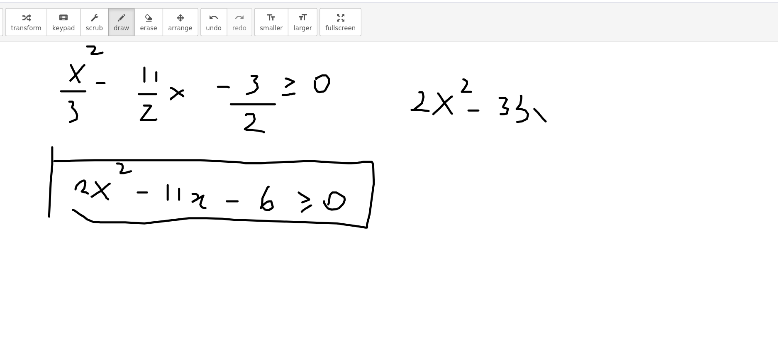
drag, startPoint x: 453, startPoint y: 111, endPoint x: 467, endPoint y: 119, distance: 15.6
drag, startPoint x: 467, startPoint y: 111, endPoint x: 455, endPoint y: 123, distance: 17.3
drag, startPoint x: 478, startPoint y: 117, endPoint x: 492, endPoint y: 117, distance: 14.5
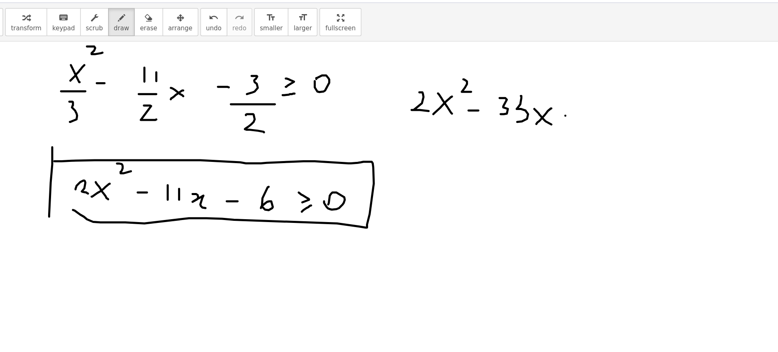
drag, startPoint x: 513, startPoint y: 106, endPoint x: 525, endPoint y: 117, distance: 15.6
drag, startPoint x: 530, startPoint y: 111, endPoint x: 531, endPoint y: 121, distance: 10.4
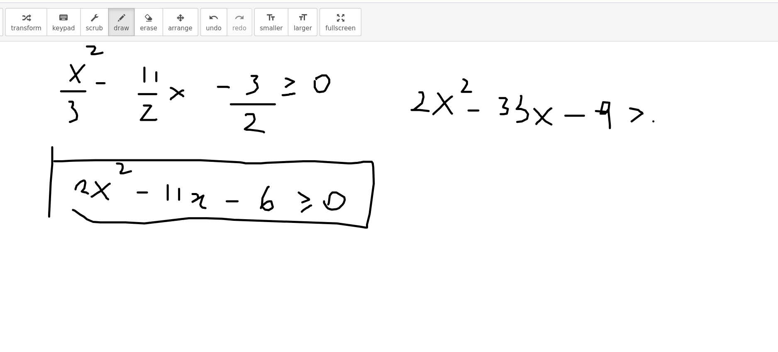
drag, startPoint x: 548, startPoint y: 121, endPoint x: 536, endPoint y: 130, distance: 15.5
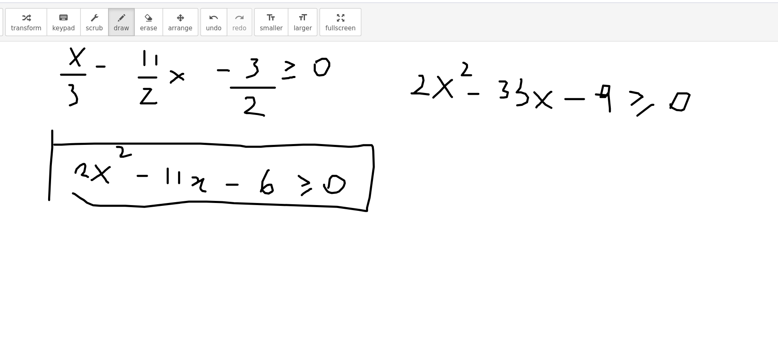
scroll to position [897, 0]
